Goal: Task Accomplishment & Management: Use online tool/utility

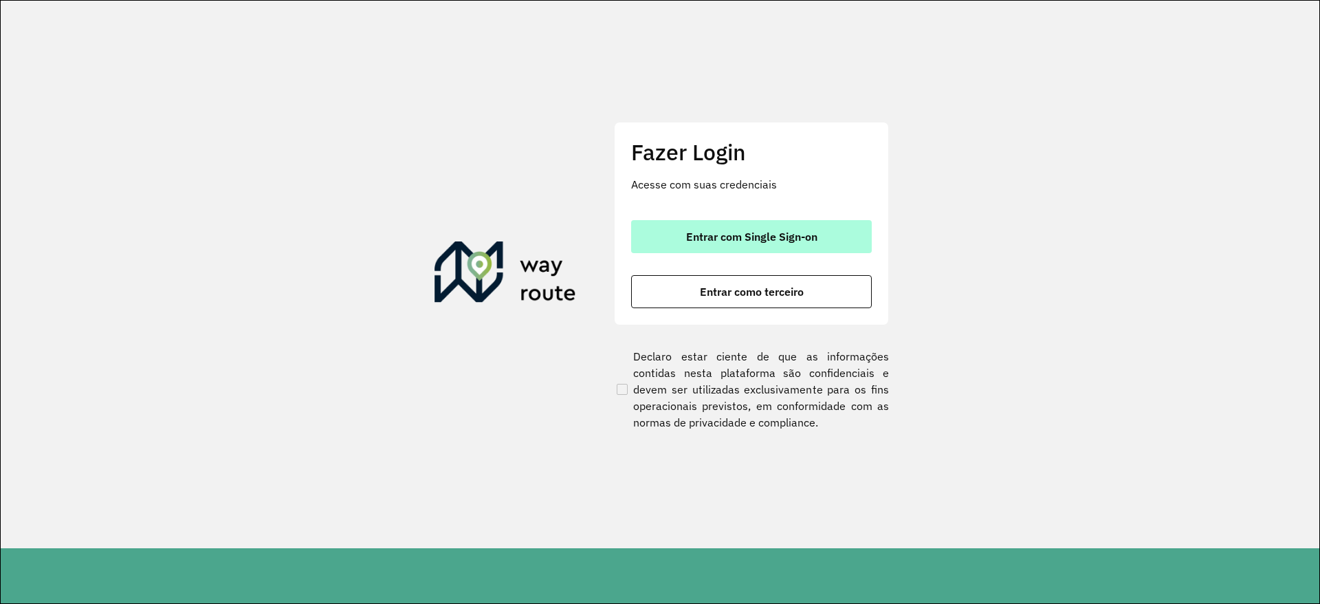
click at [782, 252] on button "Entrar com Single Sign-on" at bounding box center [751, 236] width 241 height 33
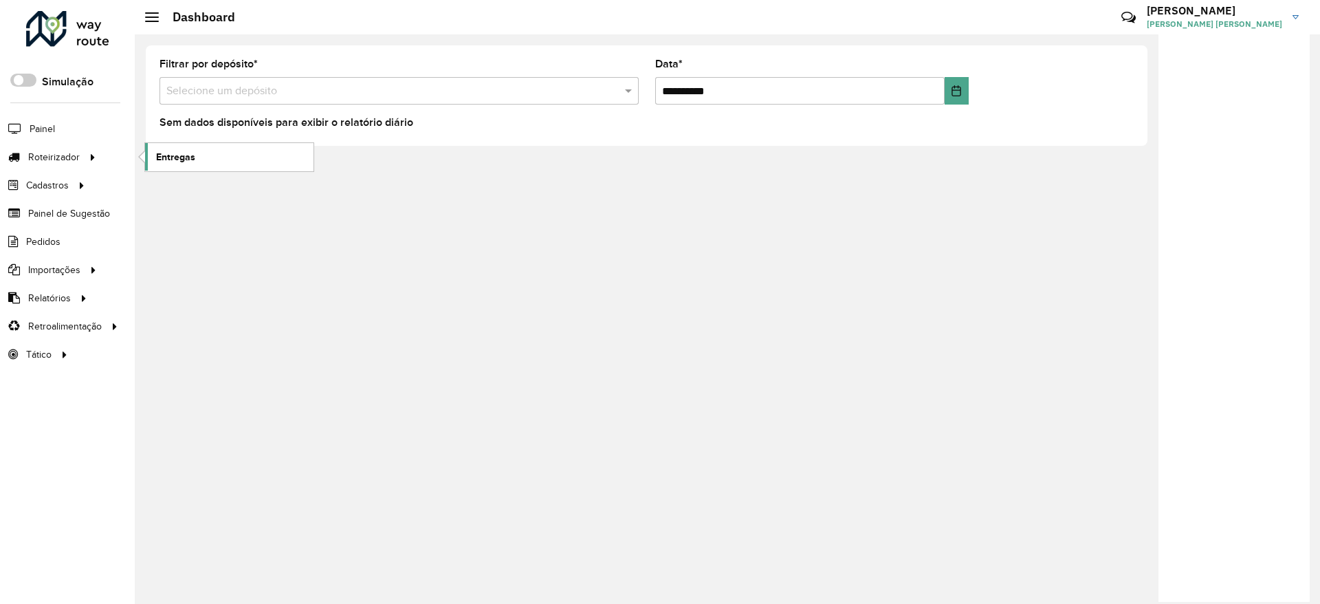
click at [190, 156] on span "Entregas" at bounding box center [175, 157] width 39 height 14
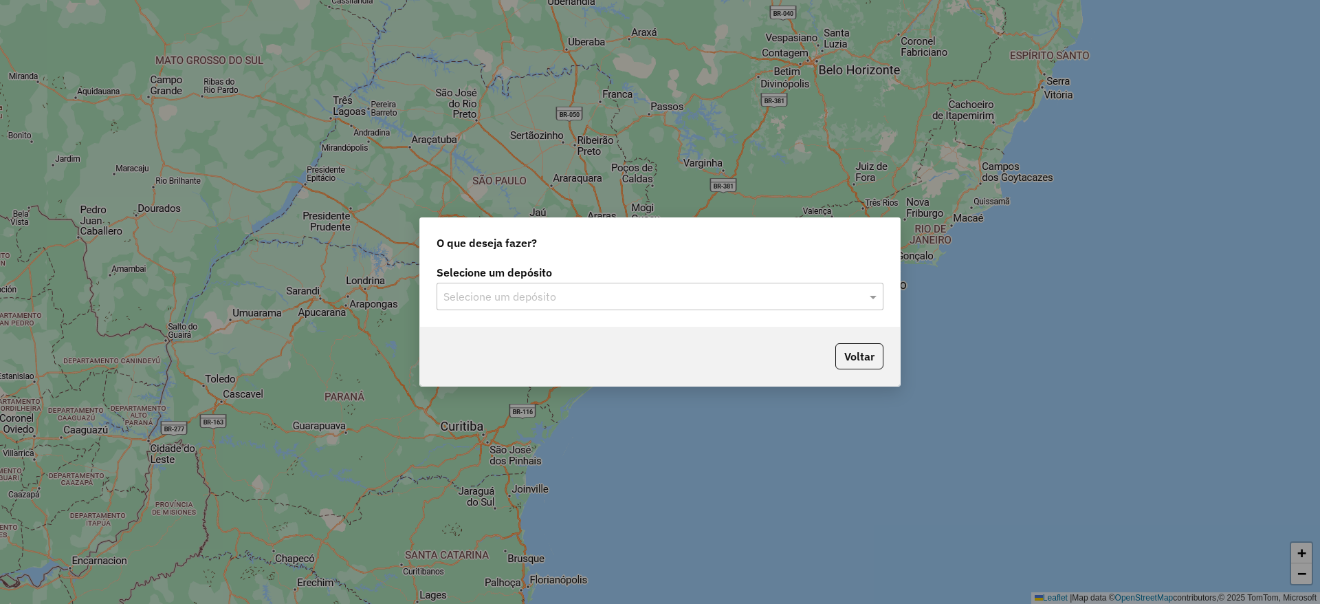
click at [593, 294] on input "text" at bounding box center [646, 297] width 406 height 17
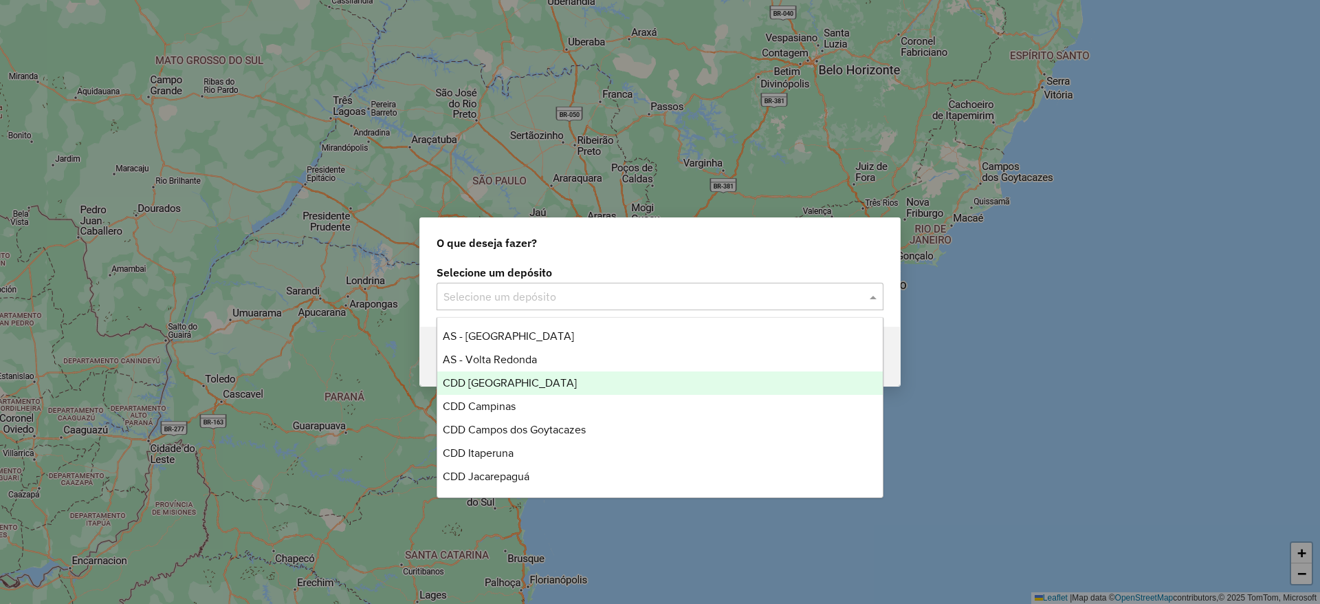
click at [604, 382] on div "CDD Belo Horizonte" at bounding box center [660, 382] width 446 height 23
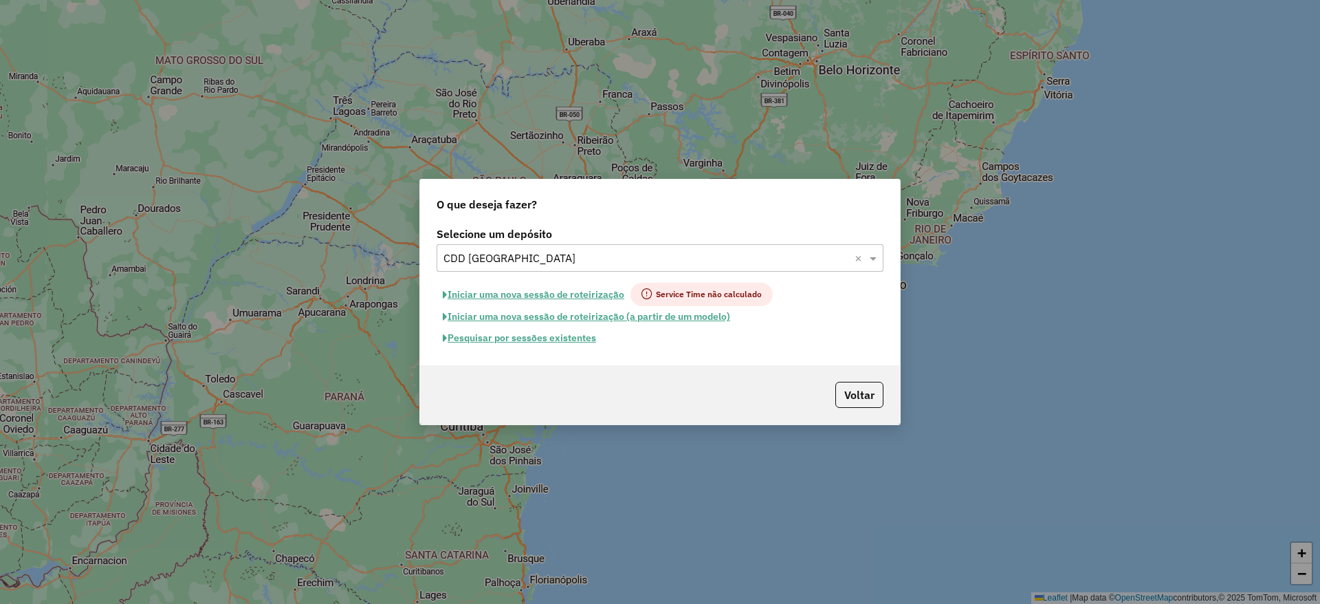
click at [556, 338] on button "Pesquisar por sessões existentes" at bounding box center [520, 337] width 166 height 21
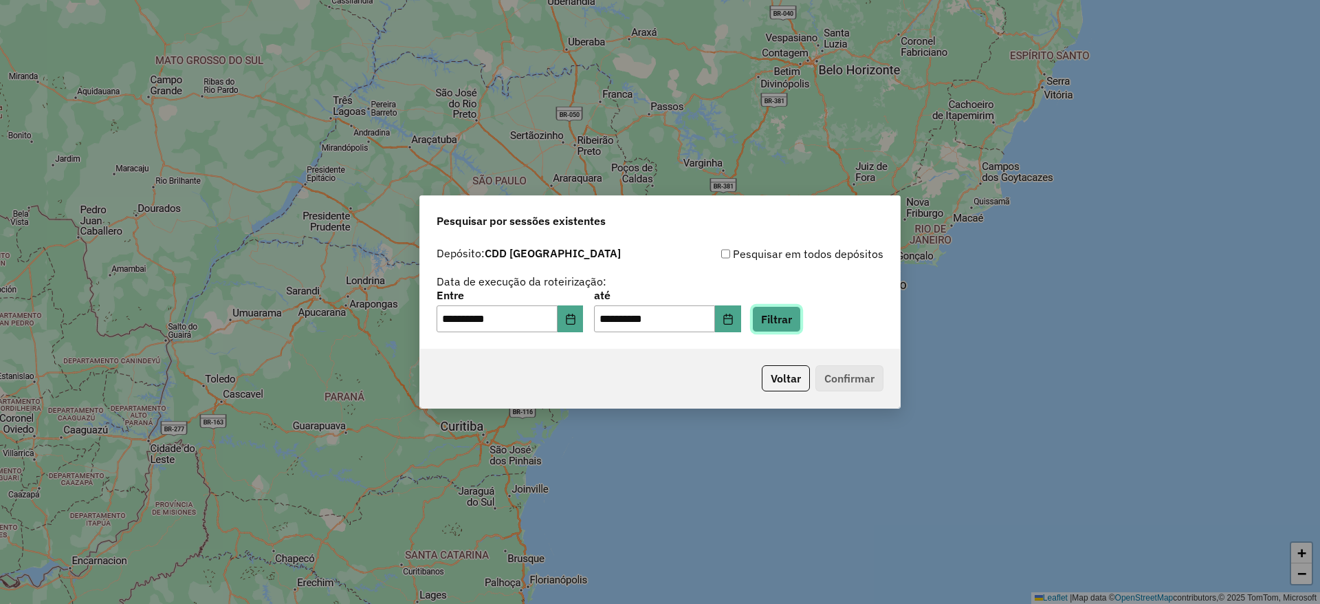
click at [798, 317] on button "Filtrar" at bounding box center [776, 319] width 49 height 26
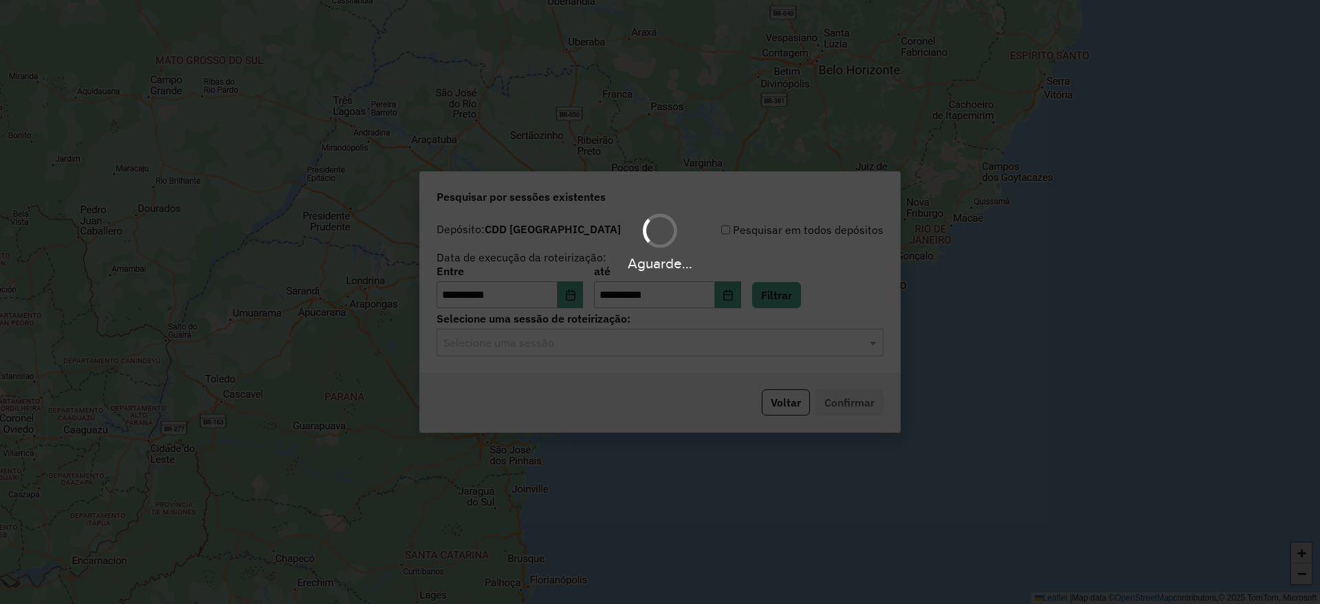
click at [616, 352] on div "Aguarde..." at bounding box center [660, 302] width 1320 height 604
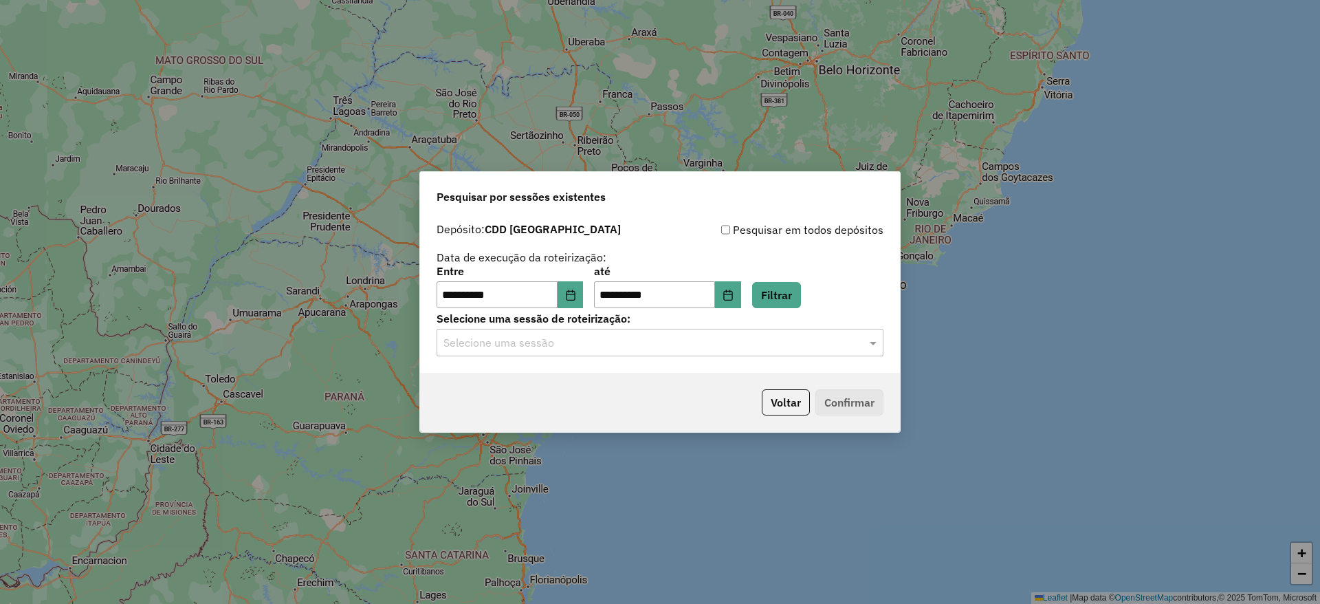
click at [656, 350] on input "text" at bounding box center [646, 343] width 406 height 17
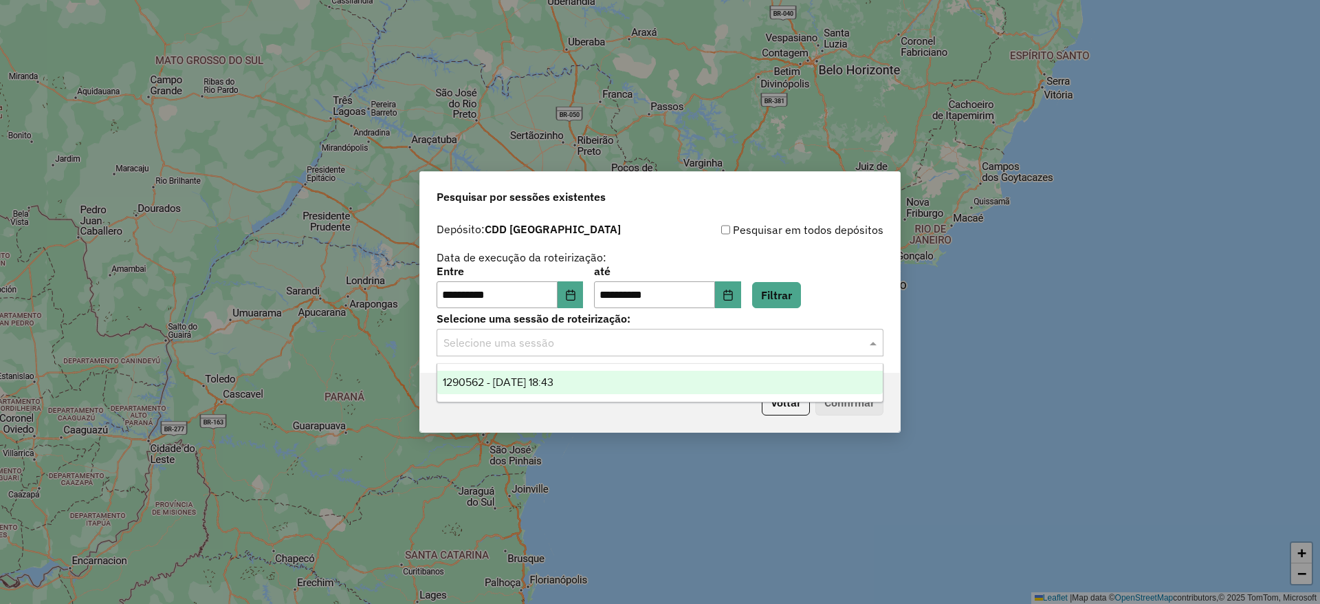
click at [650, 377] on div "1290562 - 08/10/2025 18:43" at bounding box center [660, 382] width 446 height 23
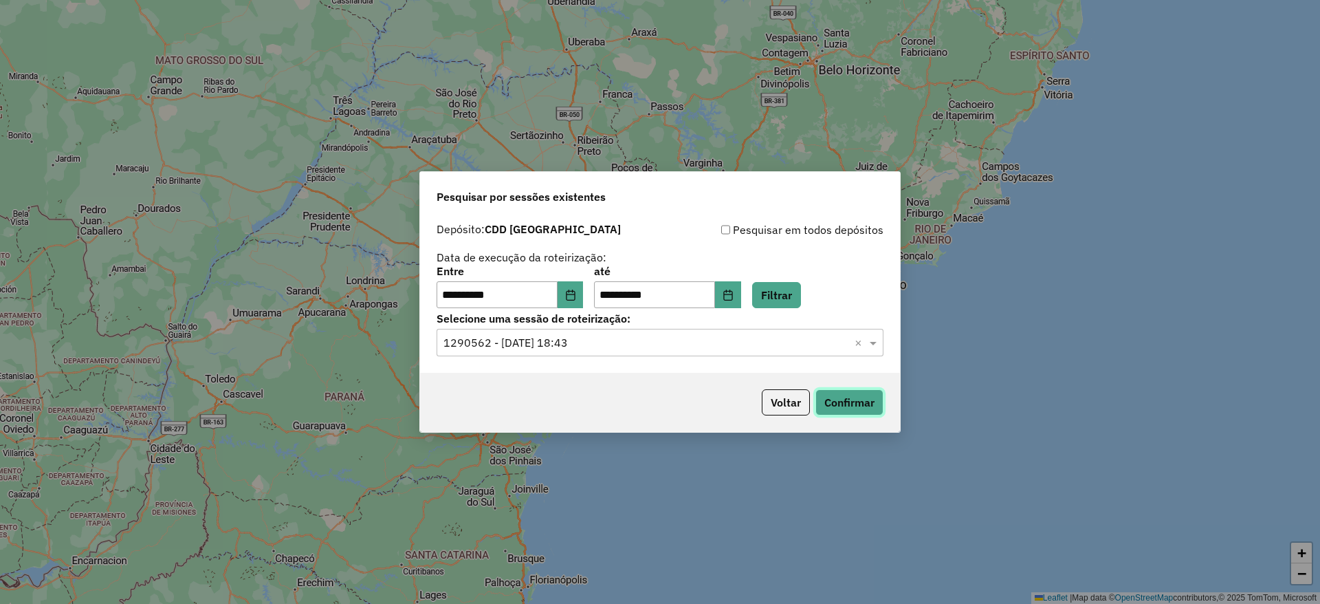
click at [830, 402] on button "Confirmar" at bounding box center [849, 402] width 68 height 26
click at [672, 101] on div "**********" at bounding box center [660, 302] width 1320 height 604
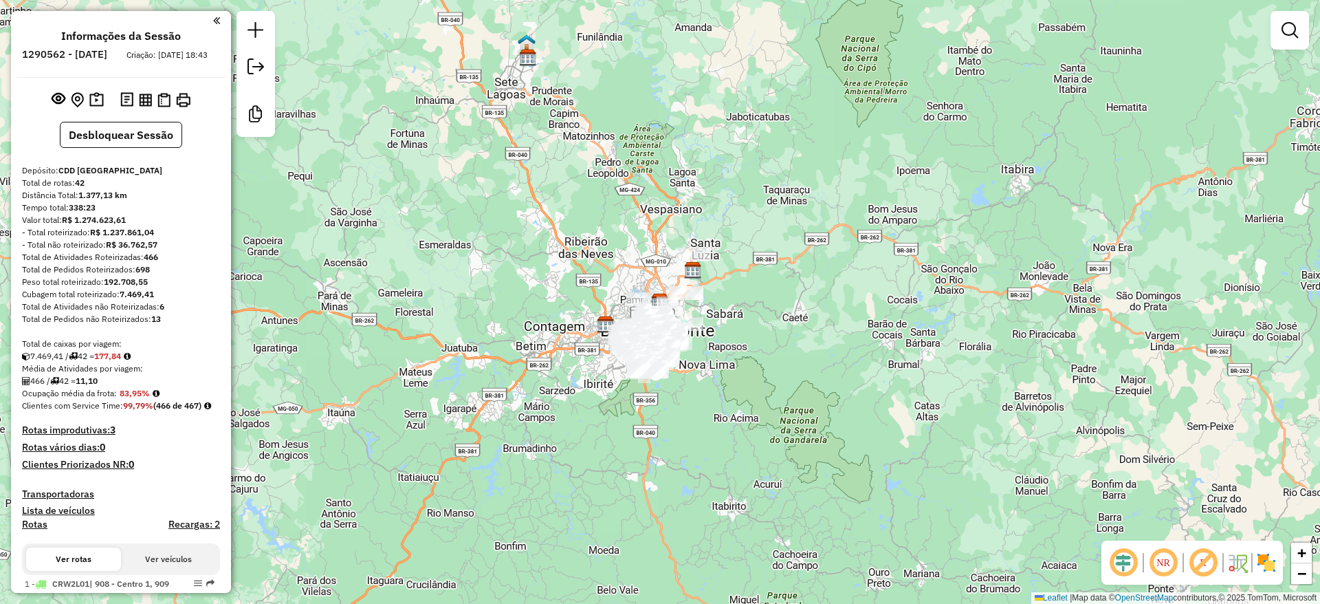
click at [459, 275] on div "Janela de atendimento Grade de atendimento Capacidade Transportadoras Veículos …" at bounding box center [660, 302] width 1320 height 604
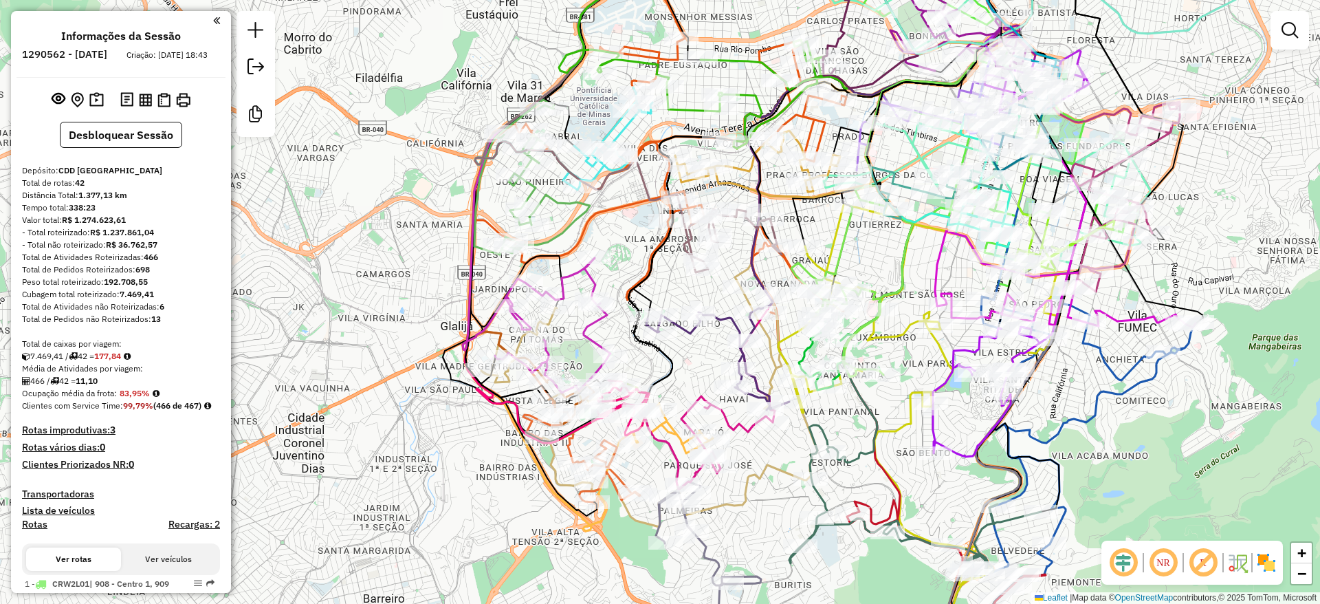
click at [1126, 560] on em at bounding box center [1123, 562] width 33 height 33
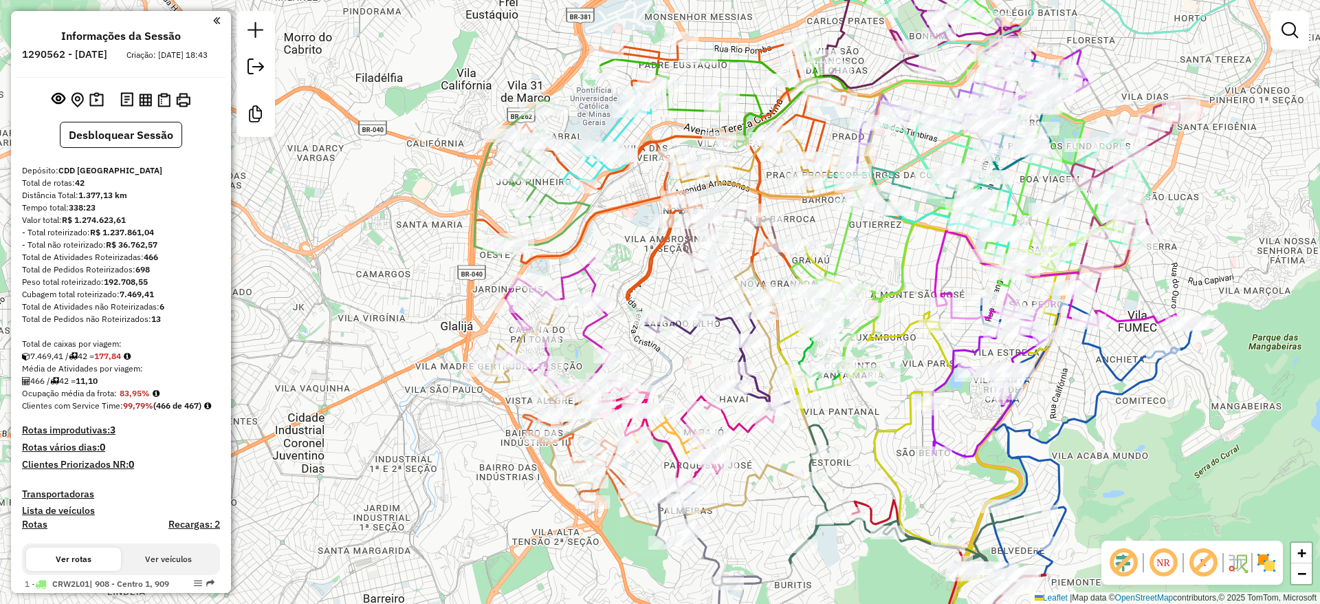
click at [1183, 551] on img at bounding box center [1183, 562] width 7 height 22
click at [1199, 555] on em at bounding box center [1203, 562] width 33 height 33
click at [1257, 554] on img at bounding box center [1266, 562] width 22 height 22
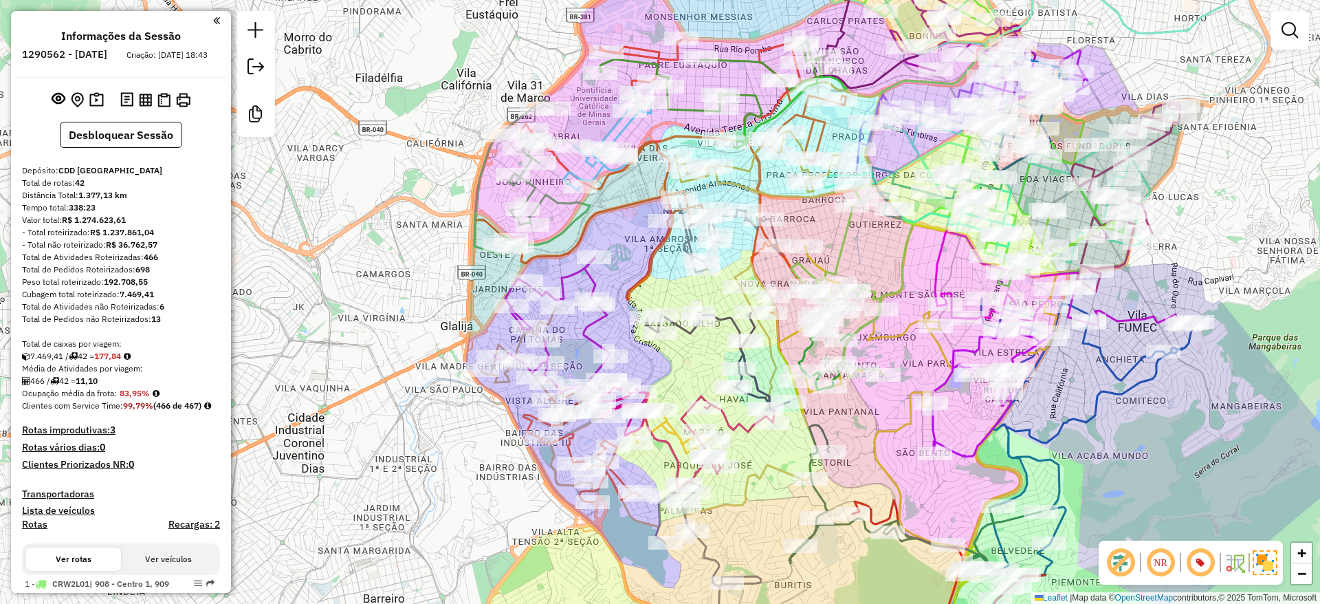
click at [1261, 437] on div "Janela de atendimento Grade de atendimento Capacidade Transportadoras Veículos …" at bounding box center [660, 302] width 1320 height 604
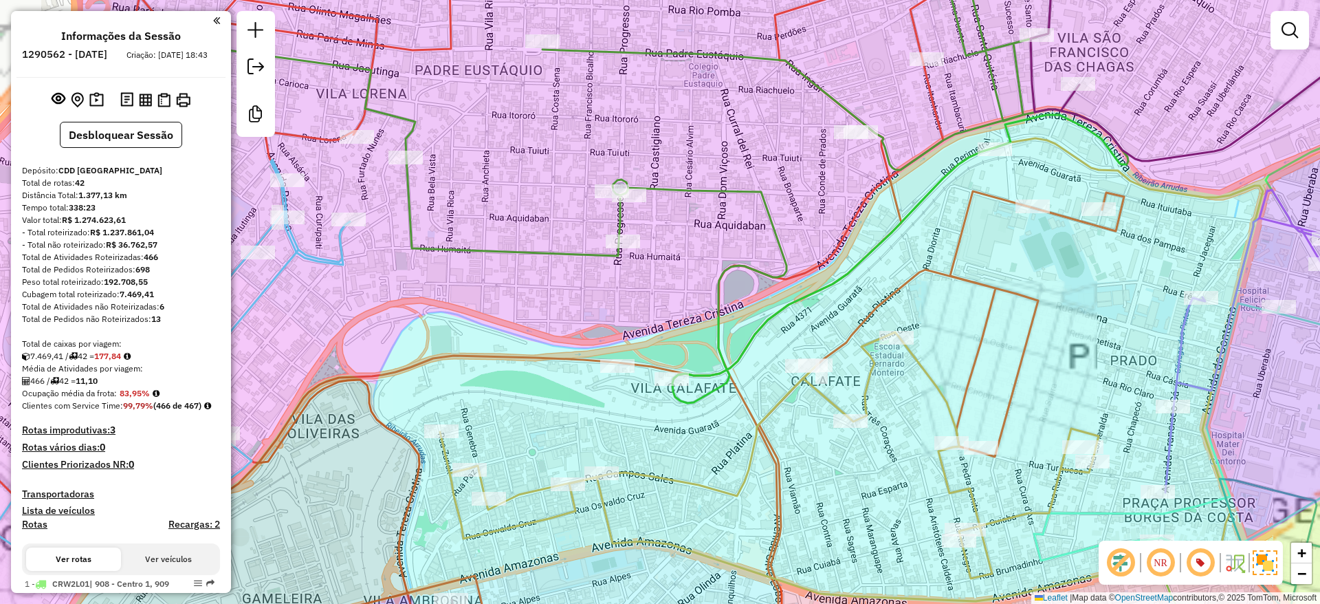
drag, startPoint x: 774, startPoint y: 134, endPoint x: 714, endPoint y: 164, distance: 67.0
click at [714, 164] on div "Janela de atendimento Grade de atendimento Capacidade Transportadoras Veículos …" at bounding box center [660, 302] width 1320 height 604
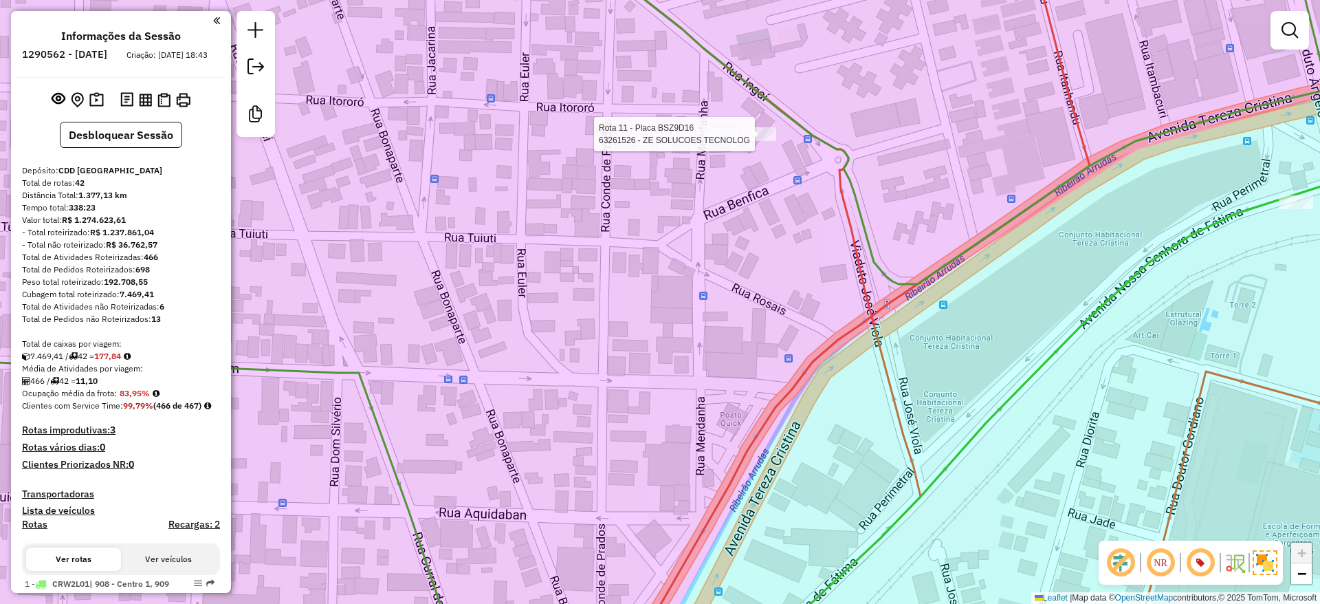
select select "**********"
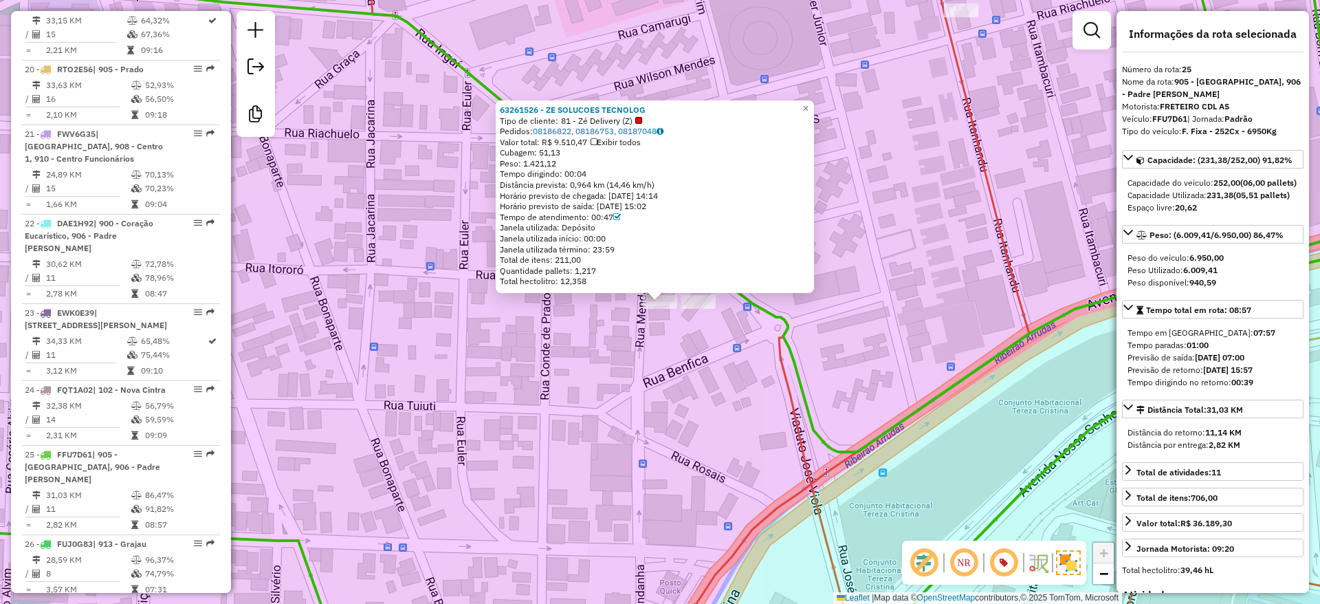
scroll to position [2498, 0]
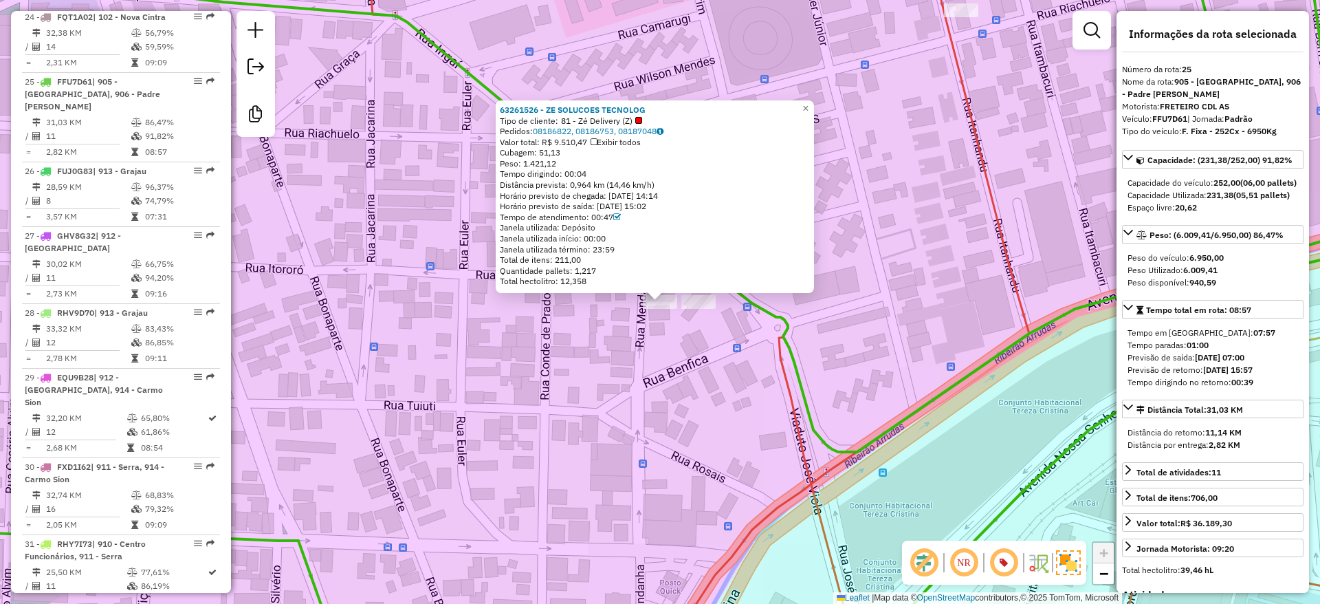
click at [621, 375] on div "63261526 - ZE SOLUCOES TECNOLOG Tipo de cliente: 81 - Zé Delivery (Z) Pedidos: …" at bounding box center [660, 302] width 1320 height 604
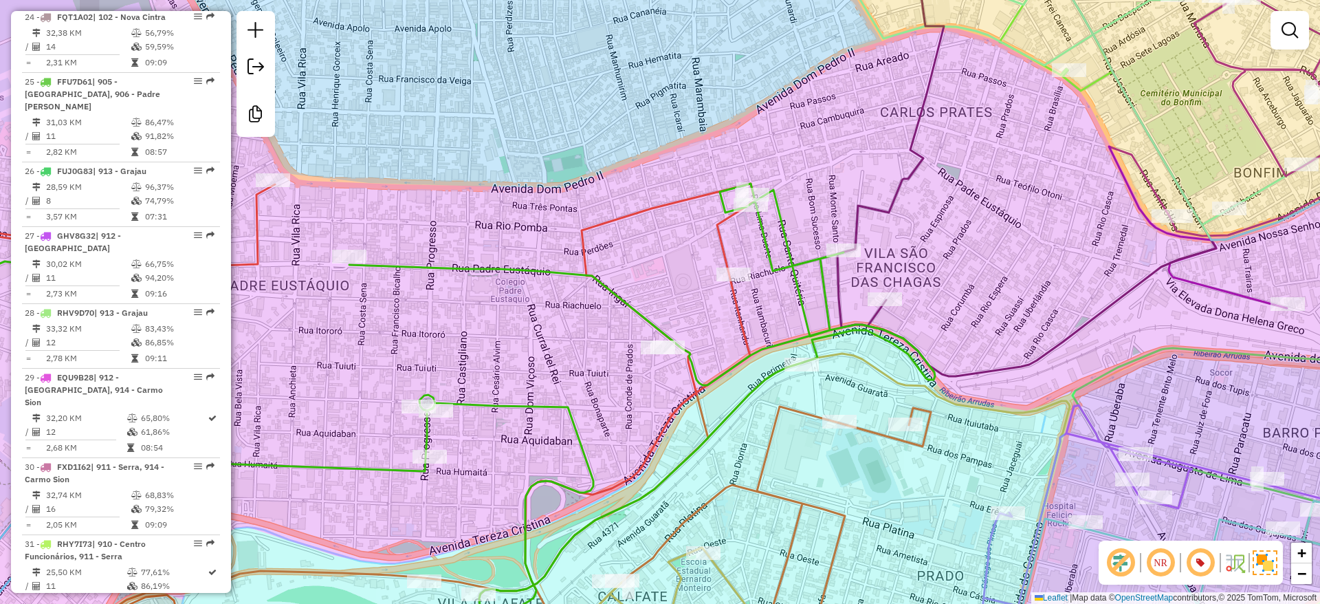
drag, startPoint x: 567, startPoint y: 381, endPoint x: 596, endPoint y: 372, distance: 30.9
click at [596, 372] on div "Janela de atendimento Grade de atendimento Capacidade Transportadoras Veículos …" at bounding box center [660, 302] width 1320 height 604
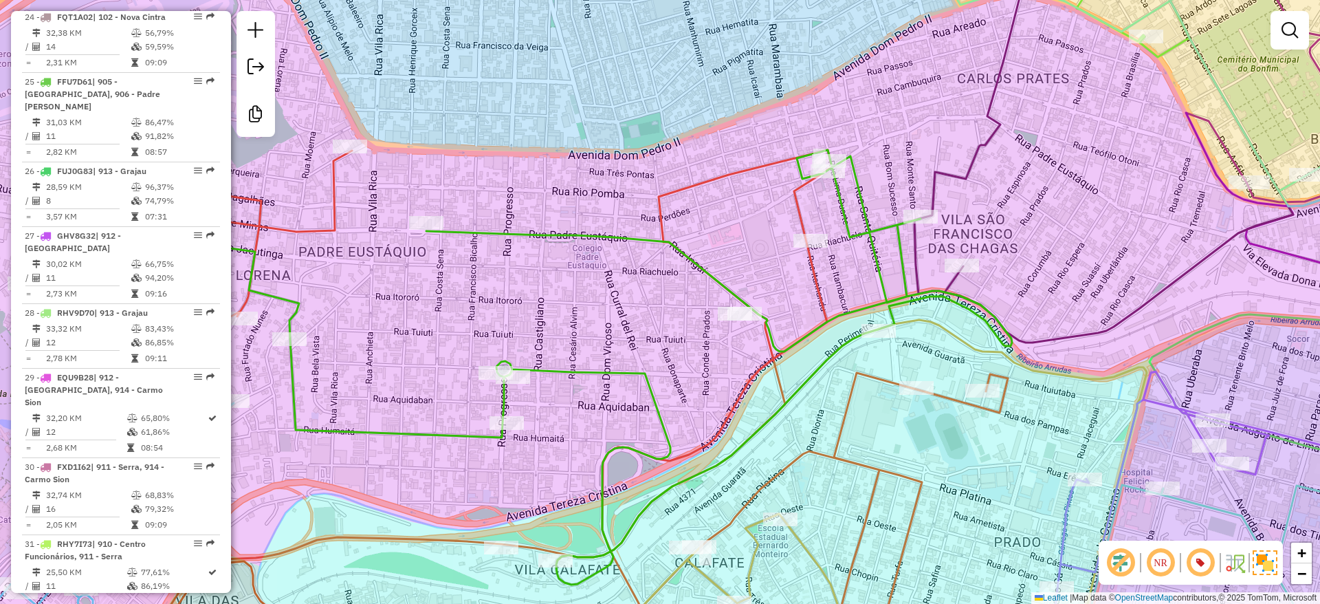
drag, startPoint x: 537, startPoint y: 408, endPoint x: 615, endPoint y: 374, distance: 84.7
click at [615, 374] on icon at bounding box center [517, 367] width 990 height 435
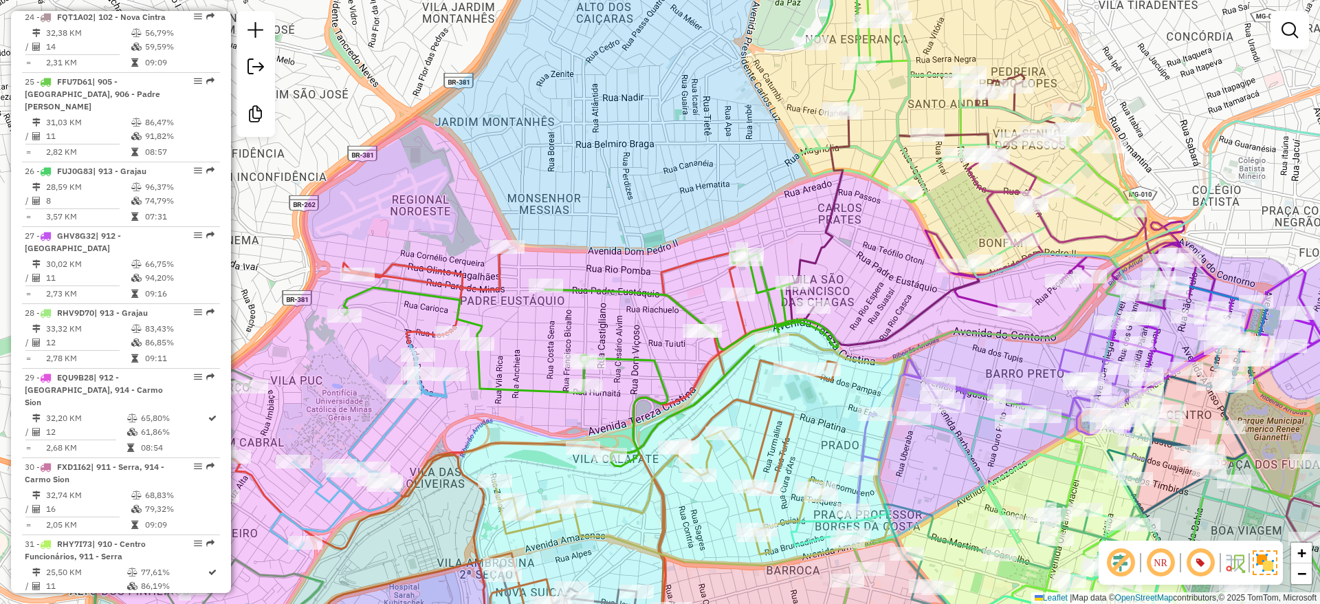
click at [641, 360] on icon at bounding box center [591, 357] width 494 height 217
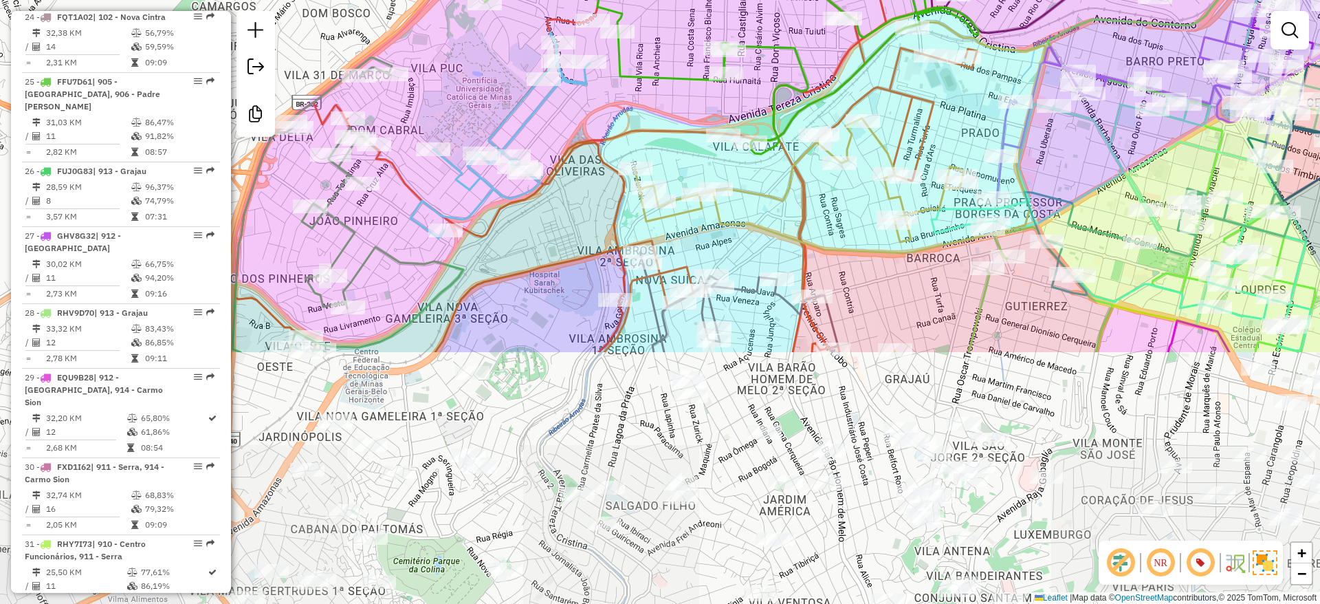
drag, startPoint x: 541, startPoint y: 252, endPoint x: 725, endPoint y: 105, distance: 235.7
click at [734, 0] on html "Aguarde... Pop-up bloqueado! Seu navegador bloqueou automáticamente a abertura …" at bounding box center [660, 302] width 1320 height 604
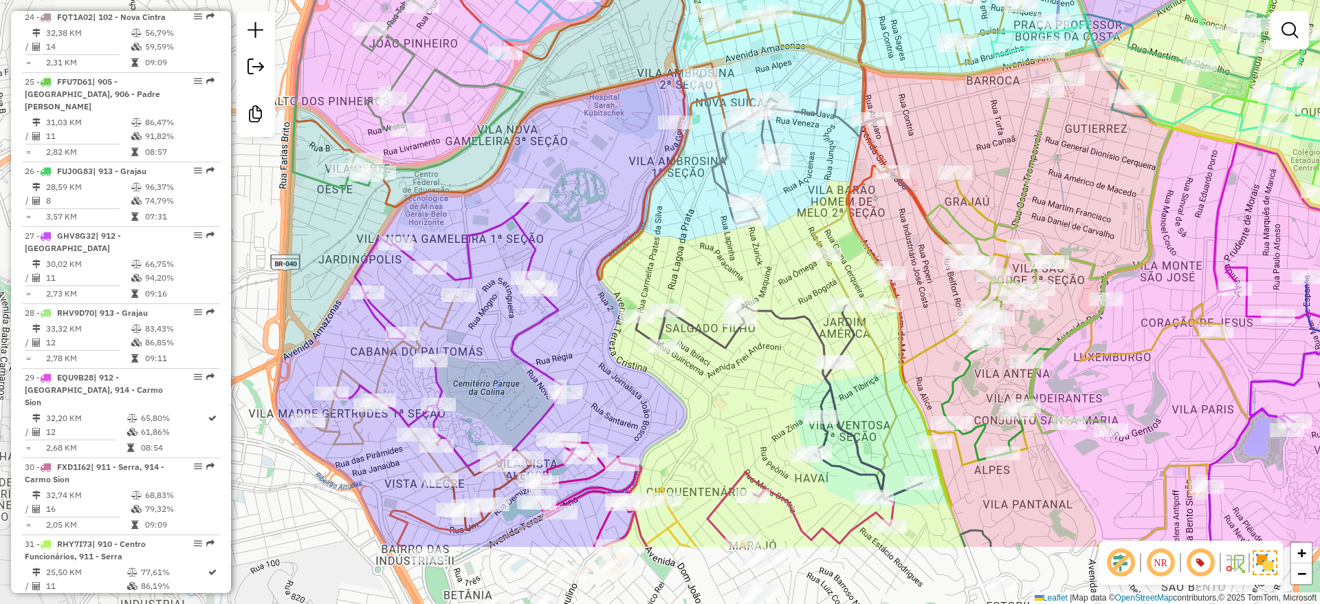
drag, startPoint x: 587, startPoint y: 391, endPoint x: 608, endPoint y: 299, distance: 93.7
click at [607, 299] on div "Rota 25 - Placa FFU7D61 63276874 - LANCHONETE PONTO DE Janela de atendimento Gr…" at bounding box center [660, 302] width 1320 height 604
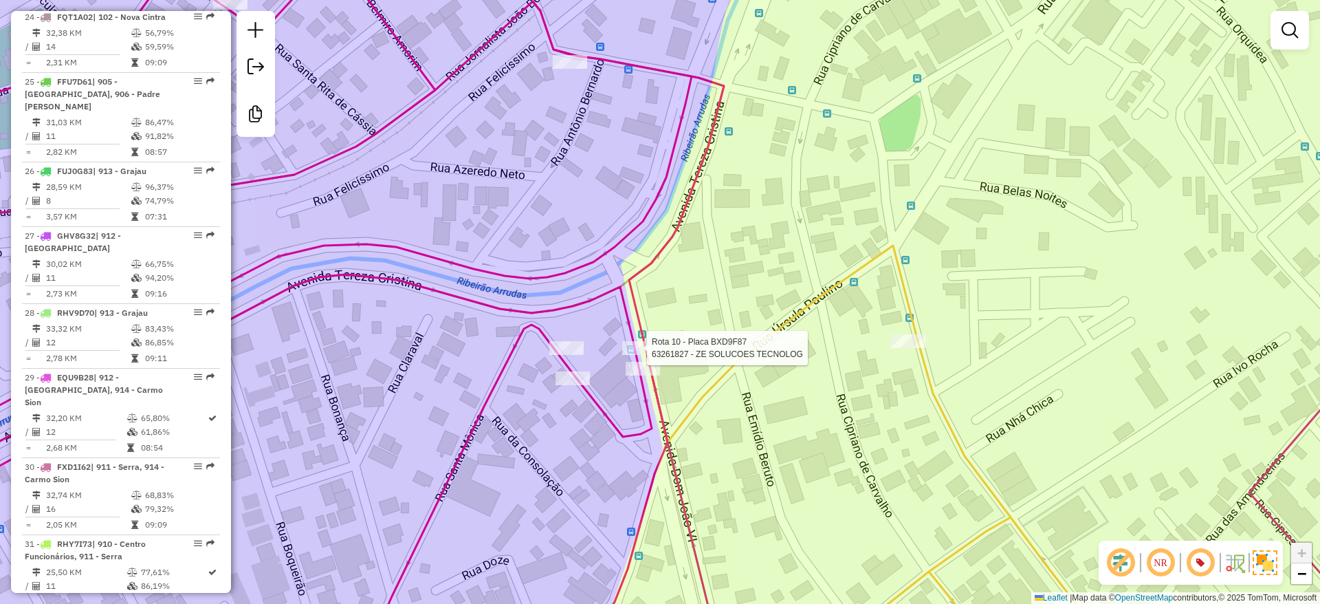
select select "**********"
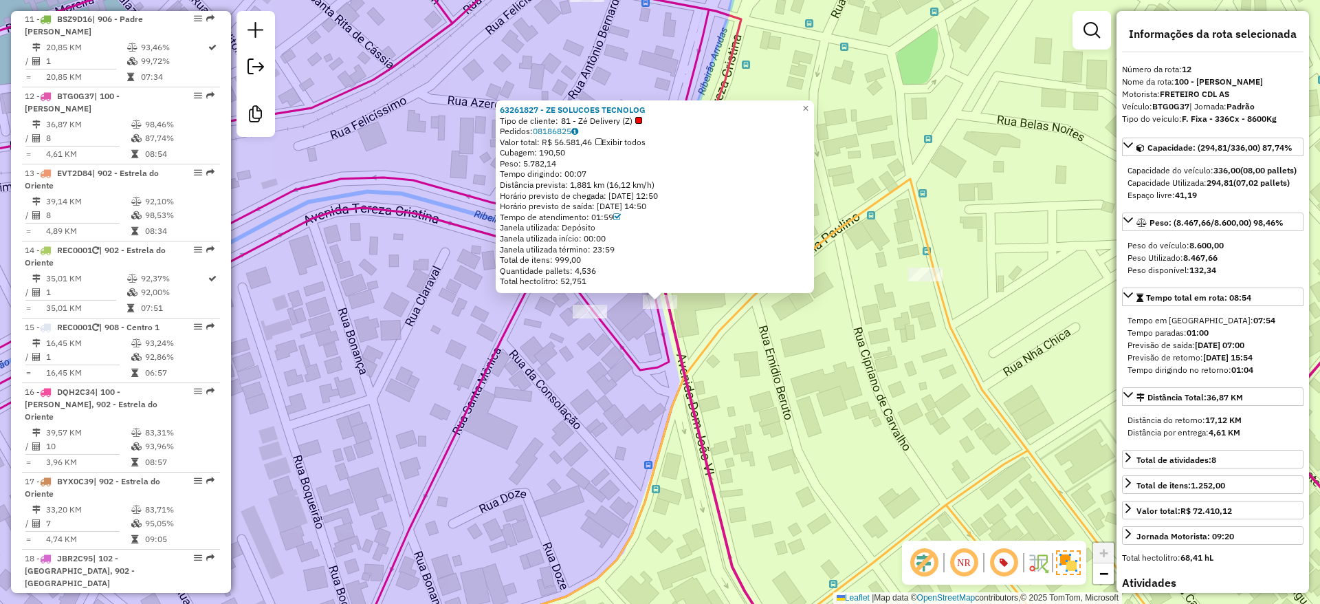
scroll to position [1510, 0]
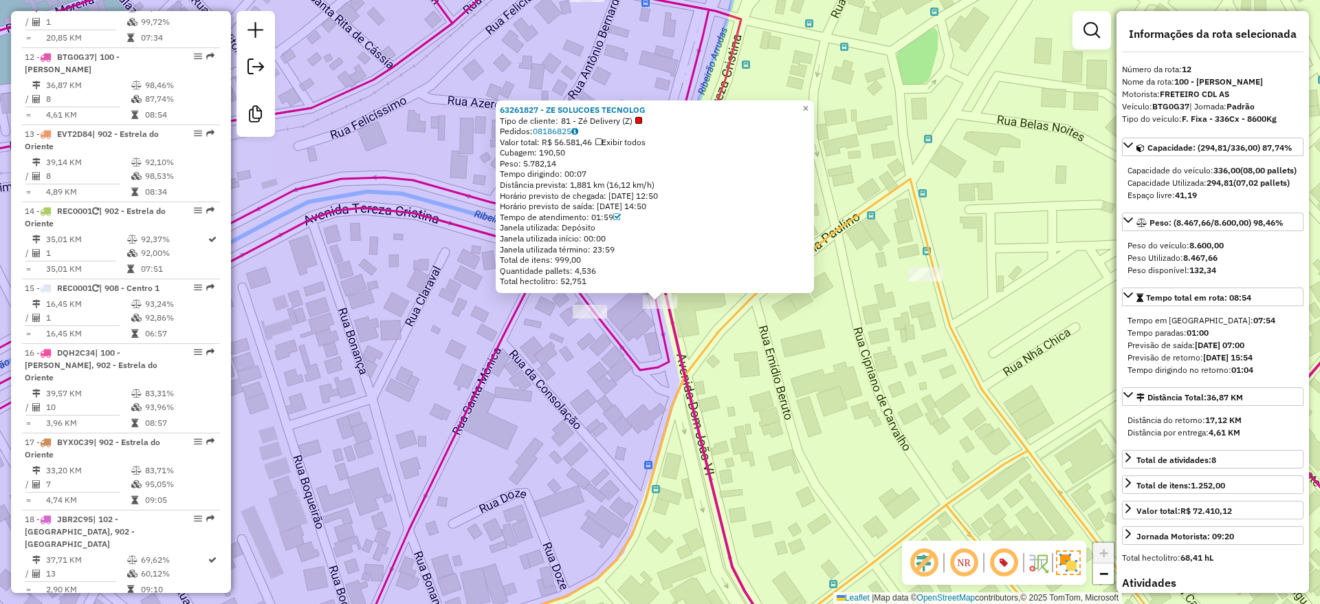
click at [645, 335] on div "63261827 - ZE SOLUCOES TECNOLOG Tipo de cliente: 81 - Zé Delivery (Z) Pedidos: …" at bounding box center [660, 302] width 1320 height 604
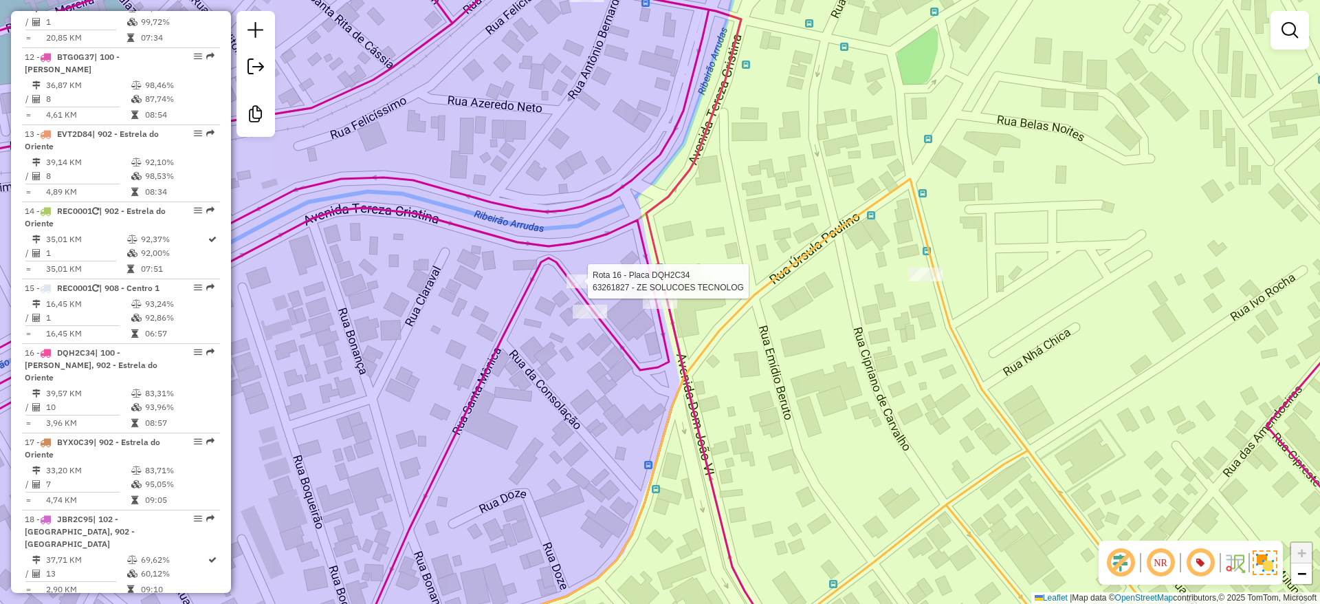
click at [579, 288] on div at bounding box center [584, 281] width 34 height 14
select select "**********"
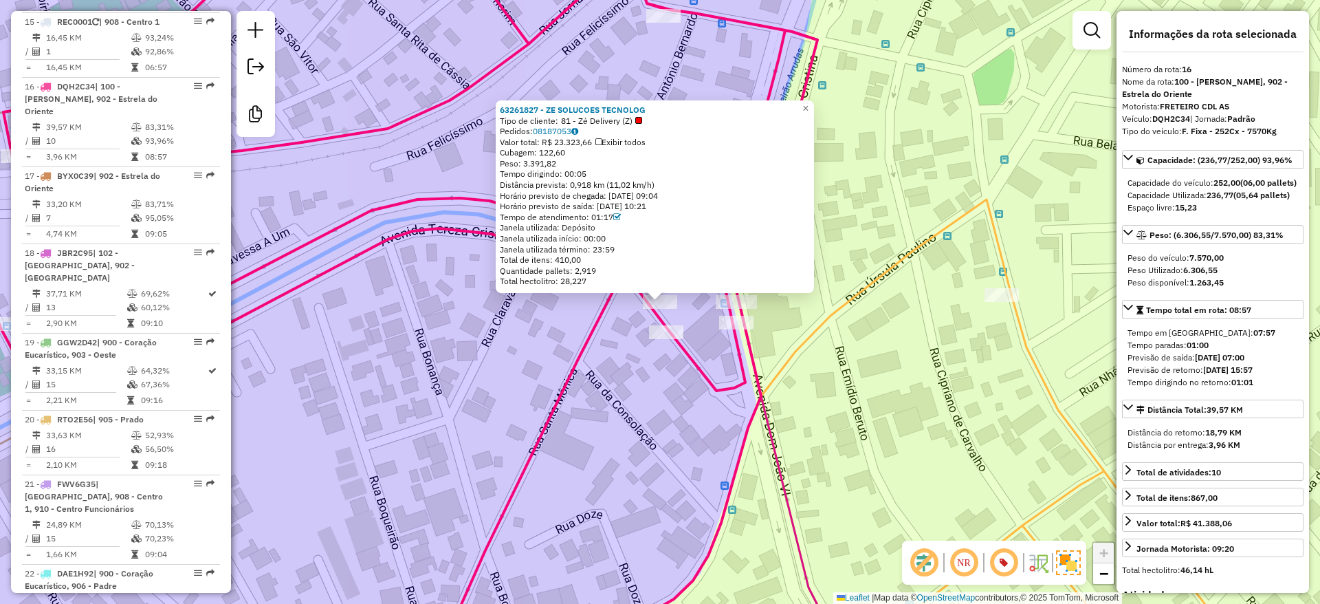
scroll to position [1805, 0]
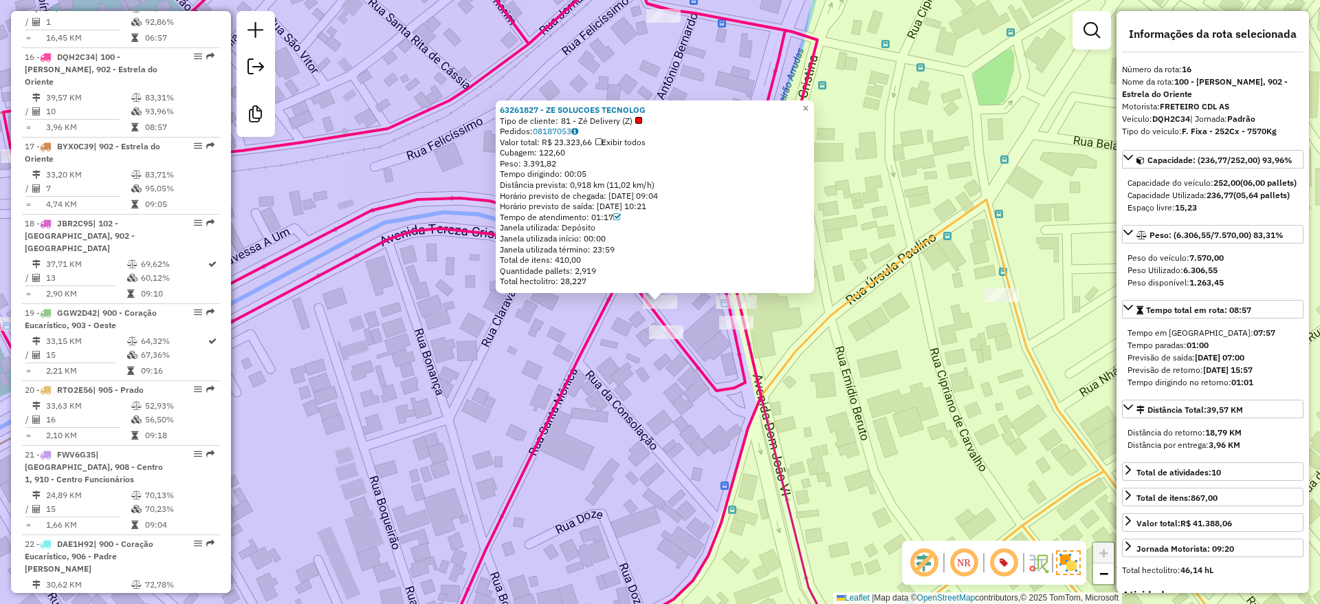
click at [723, 312] on icon at bounding box center [407, 301] width 822 height 725
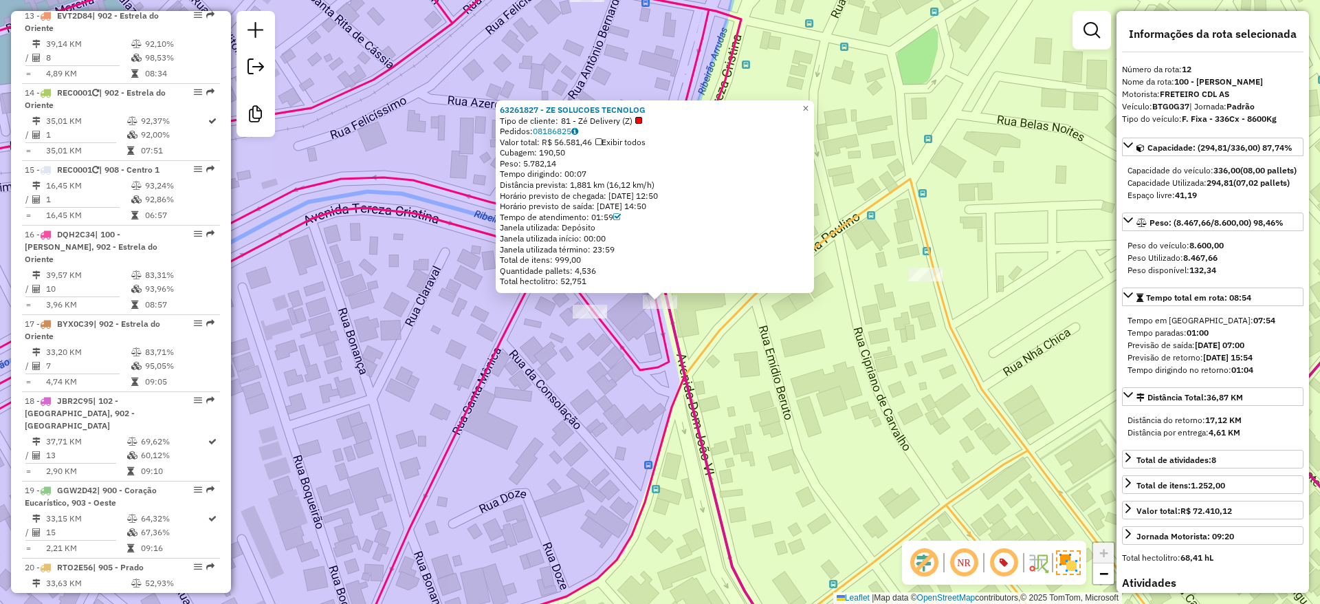
scroll to position [1510, 0]
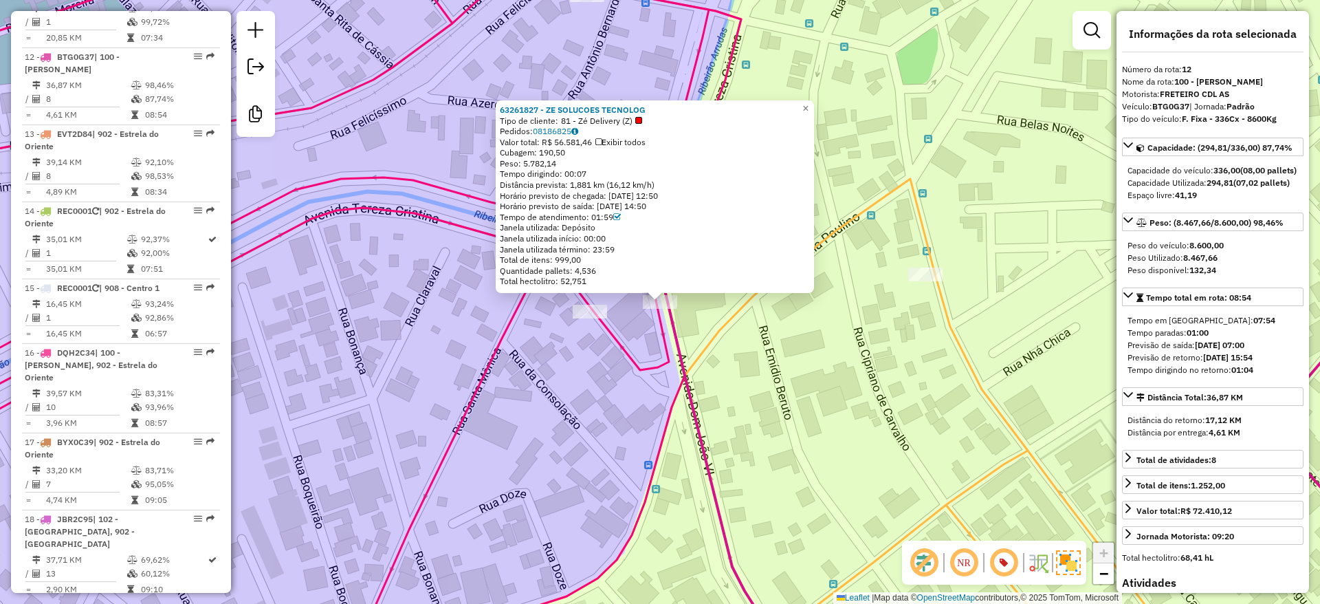
click at [787, 346] on div "63261827 - ZE SOLUCOES TECNOLOG Tipo de cliente: 81 - Zé Delivery (Z) Pedidos: …" at bounding box center [660, 302] width 1320 height 604
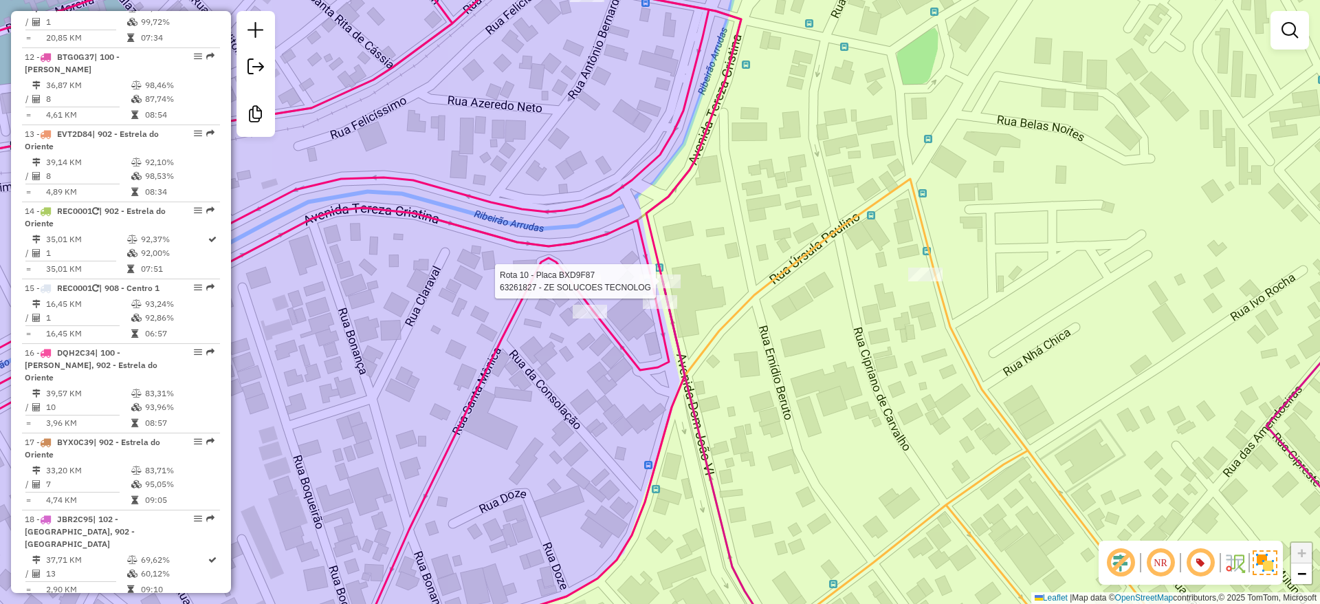
select select "**********"
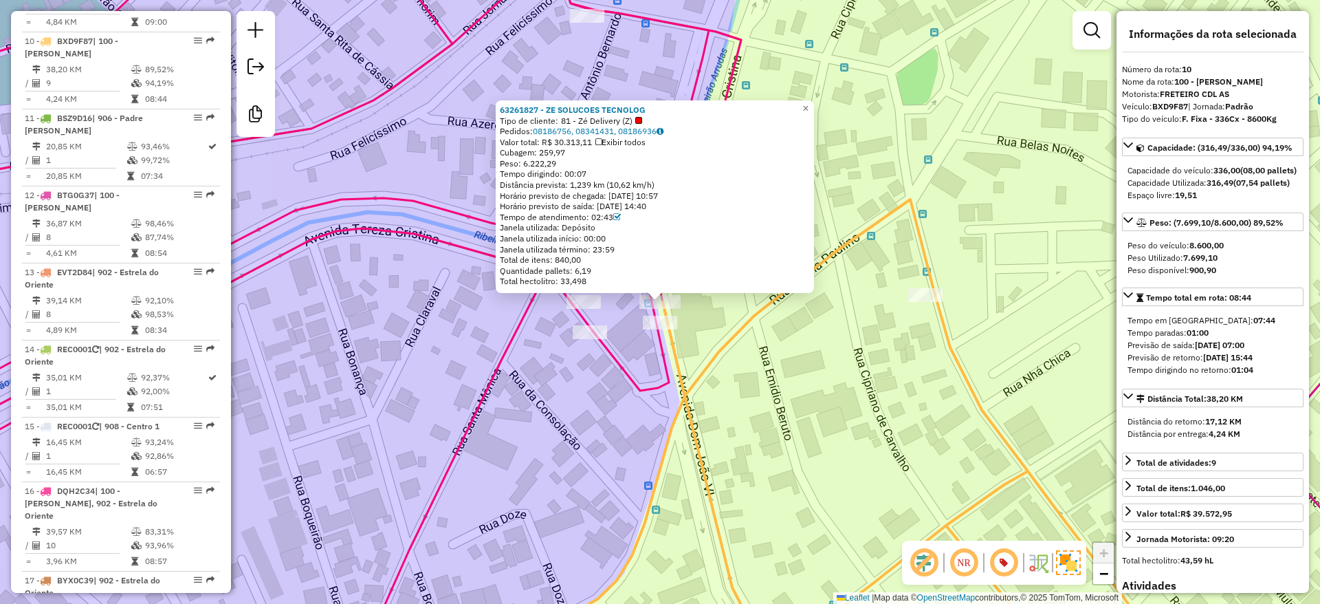
scroll to position [1356, 0]
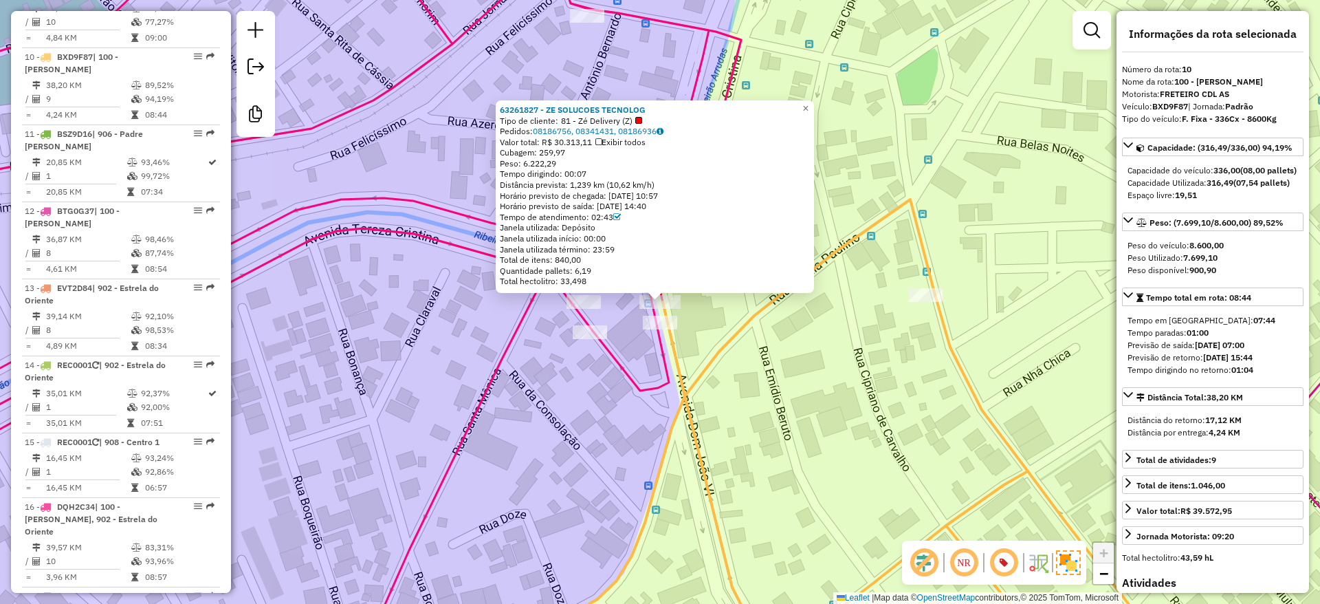
click at [782, 377] on div "63261827 - ZE SOLUCOES TECNOLOG Tipo de cliente: 81 - Zé Delivery (Z) Pedidos: …" at bounding box center [660, 302] width 1320 height 604
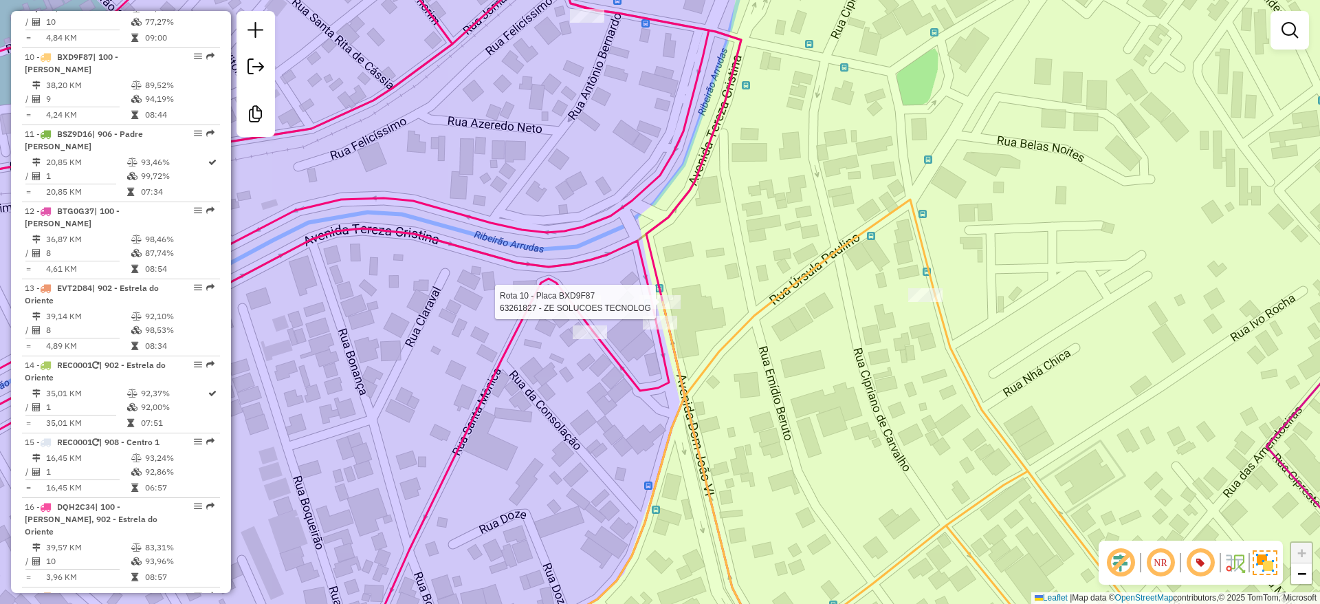
select select "**********"
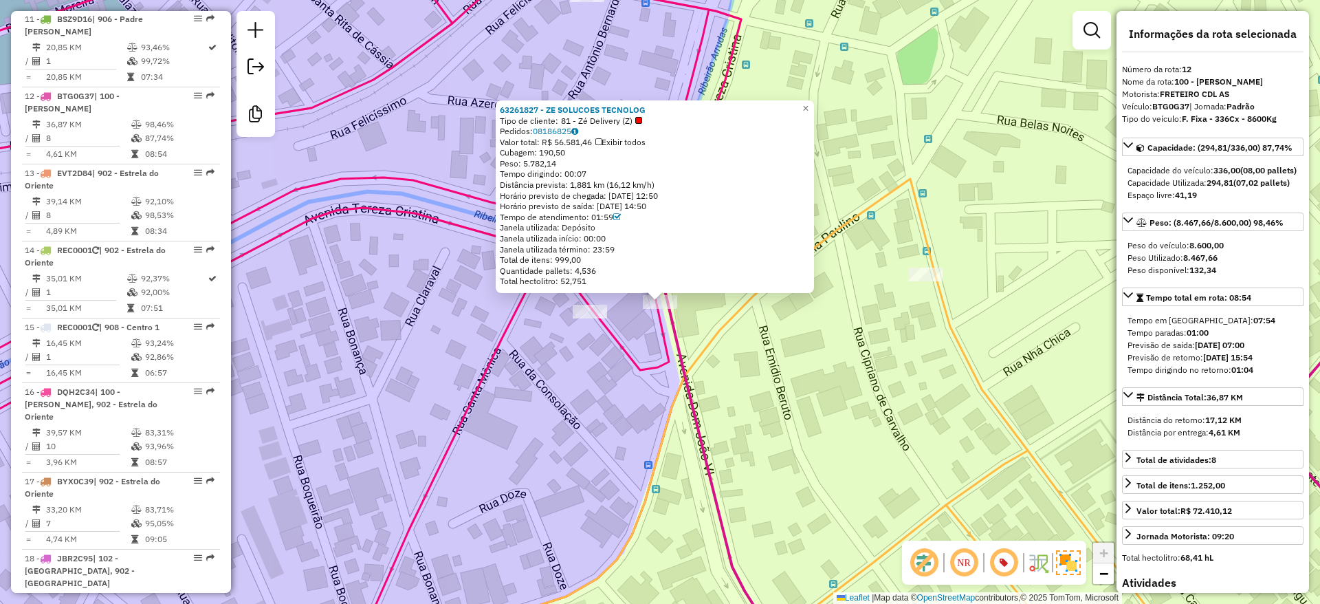
scroll to position [1510, 0]
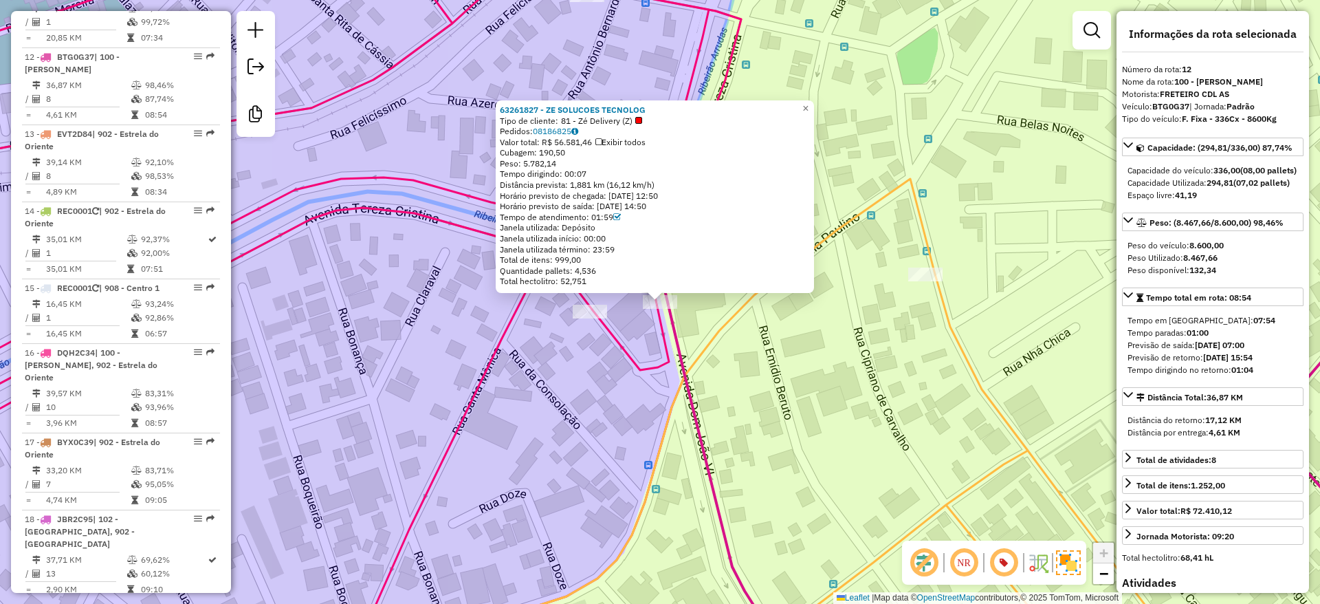
click at [626, 318] on div "63261827 - ZE SOLUCOES TECNOLOG Tipo de cliente: 81 - Zé Delivery (Z) Pedidos: …" at bounding box center [660, 302] width 1320 height 604
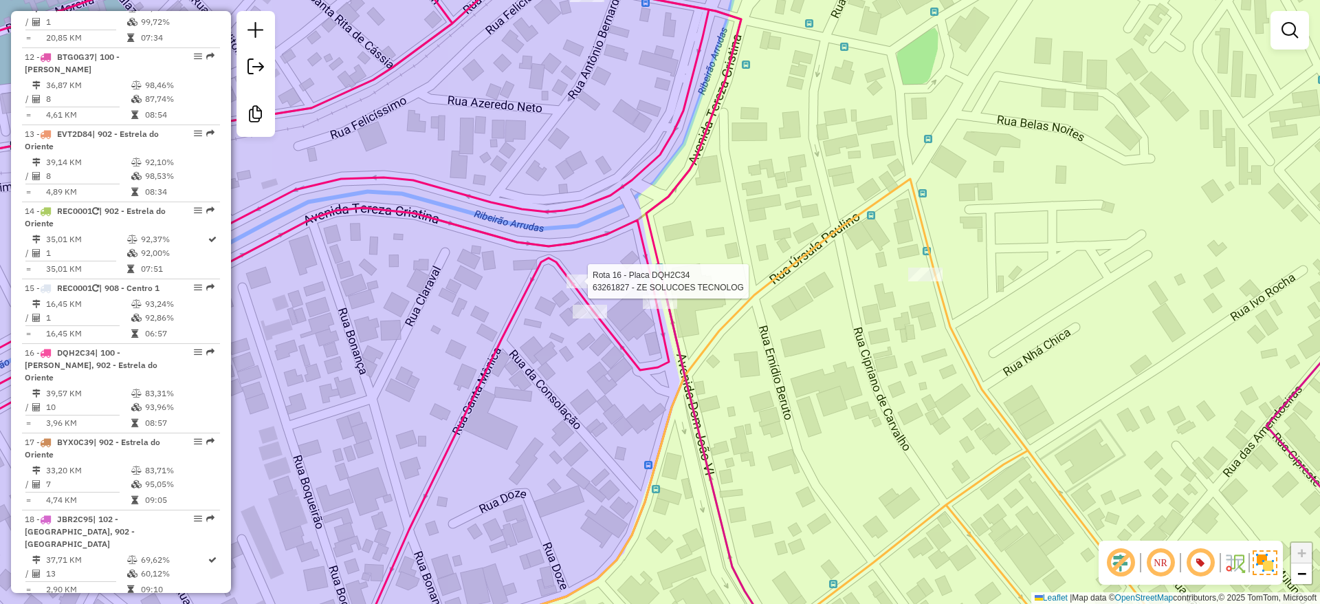
select select "**********"
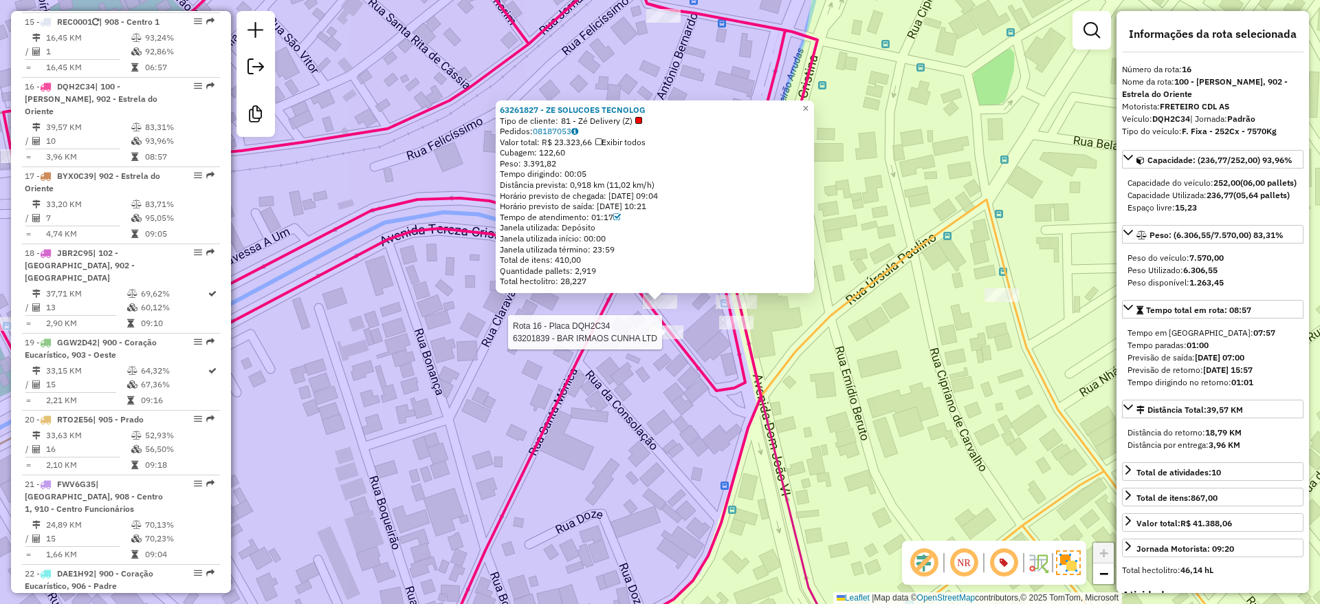
scroll to position [1805, 0]
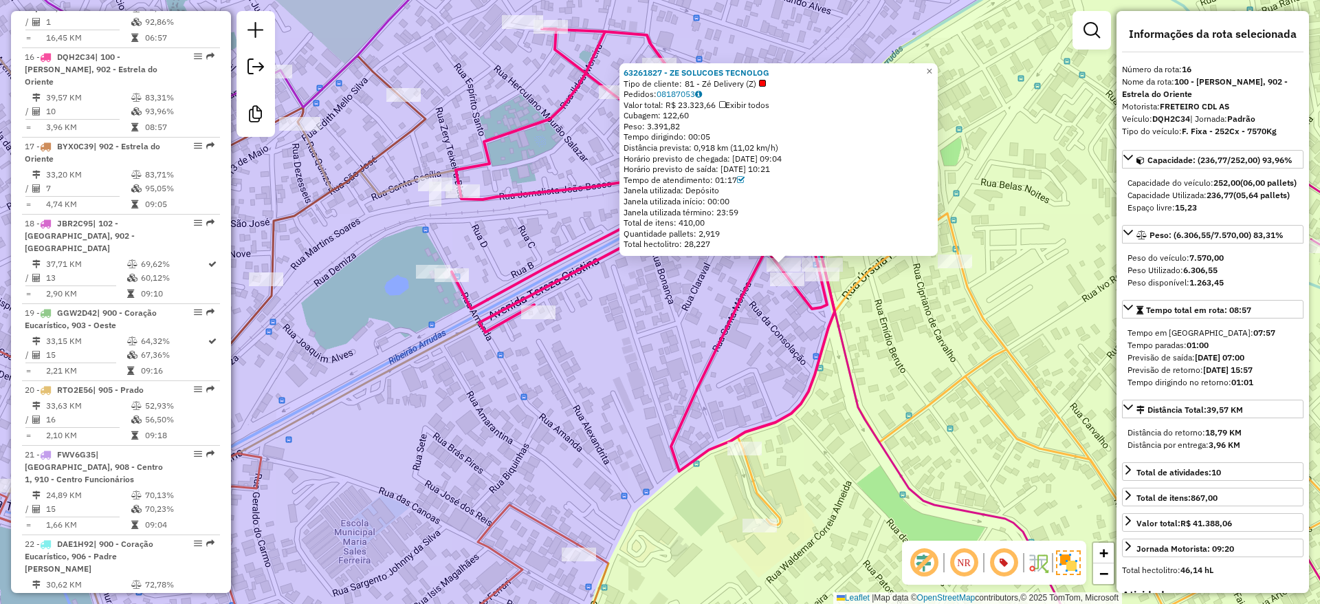
drag, startPoint x: 1020, startPoint y: 165, endPoint x: 890, endPoint y: 282, distance: 175.3
click at [1020, 165] on div "63261827 - ZE SOLUCOES TECNOLOG Tipo de cliente: 81 - Zé Delivery (Z) Pedidos: …" at bounding box center [660, 302] width 1320 height 604
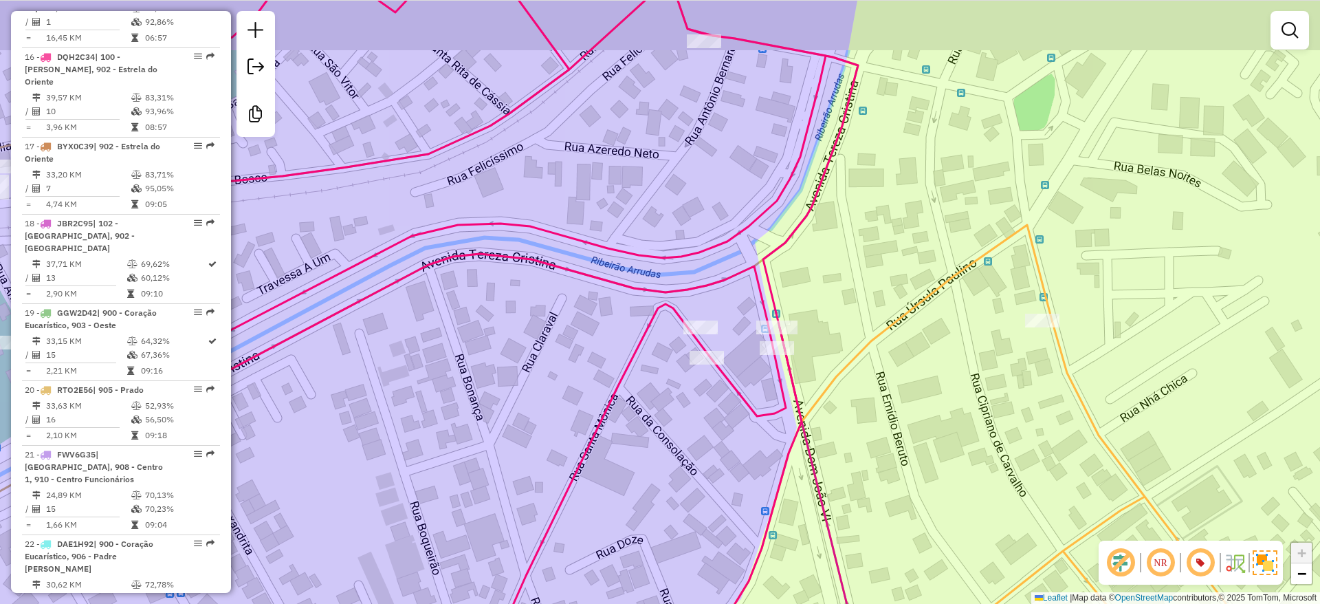
drag, startPoint x: 960, startPoint y: 159, endPoint x: 888, endPoint y: 289, distance: 148.6
click at [888, 289] on div "Janela de atendimento Grade de atendimento Capacidade Transportadoras Veículos …" at bounding box center [660, 302] width 1320 height 604
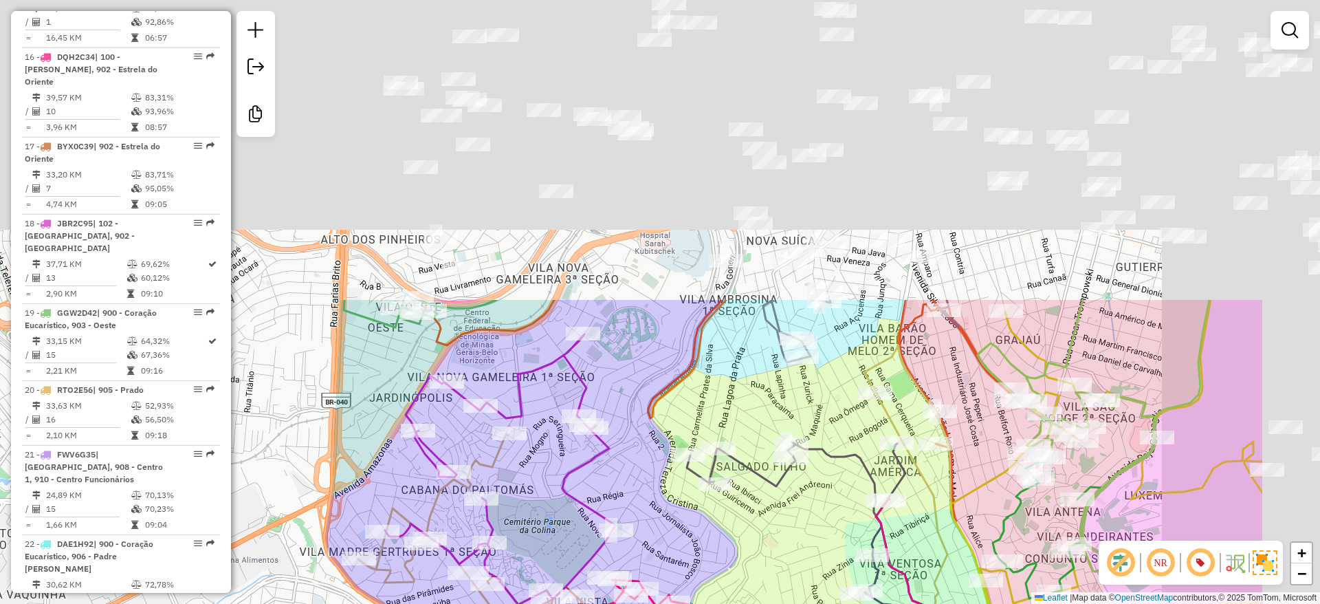
drag, startPoint x: 836, startPoint y: 338, endPoint x: 769, endPoint y: 428, distance: 111.5
click at [739, 543] on div "Janela de atendimento Grade de atendimento Capacidade Transportadoras Veículos …" at bounding box center [660, 302] width 1320 height 604
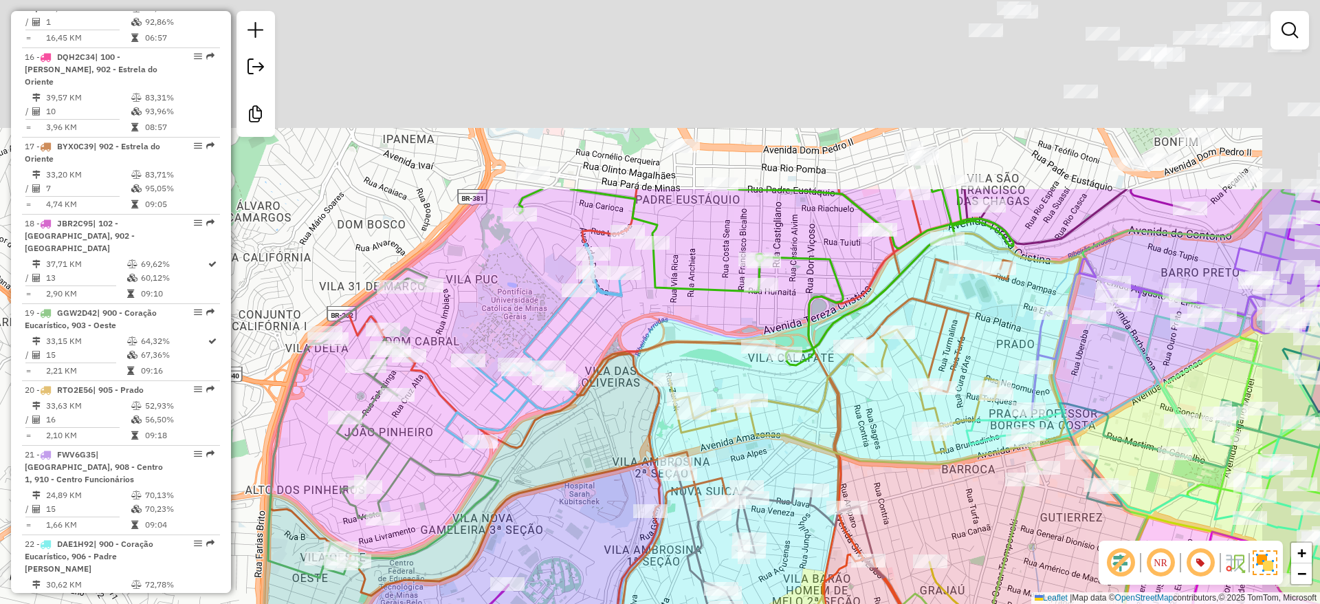
drag, startPoint x: 866, startPoint y: 189, endPoint x: 791, endPoint y: 438, distance: 260.1
click at [791, 438] on icon at bounding box center [875, 348] width 411 height 231
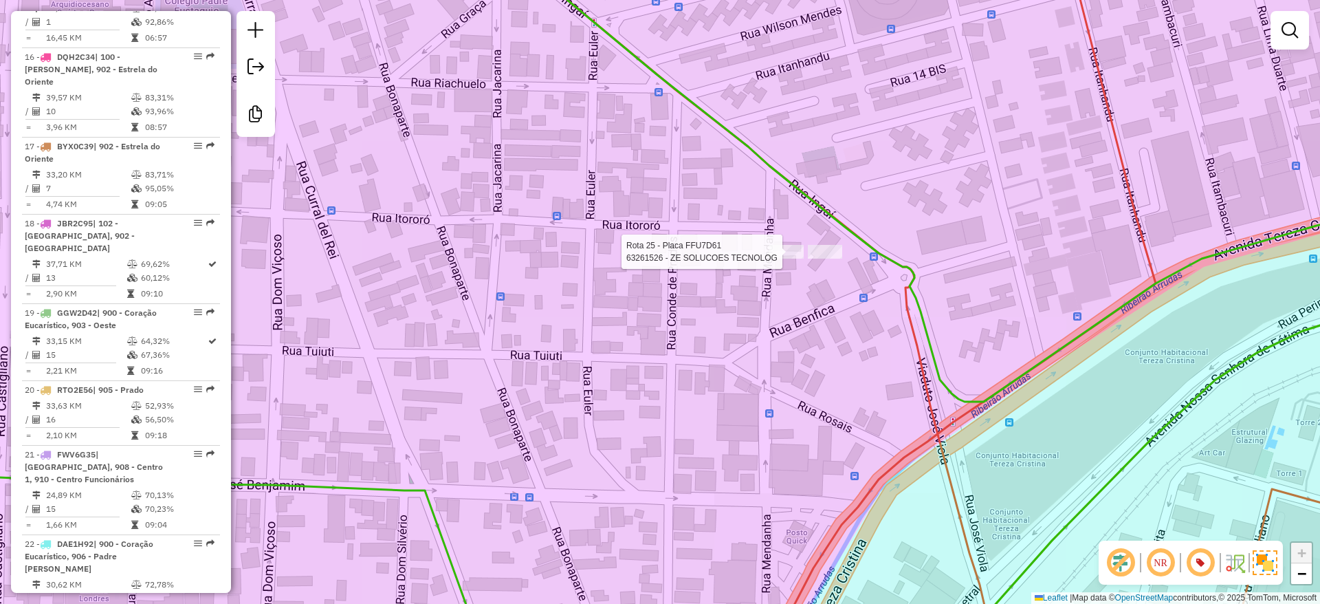
select select "**********"
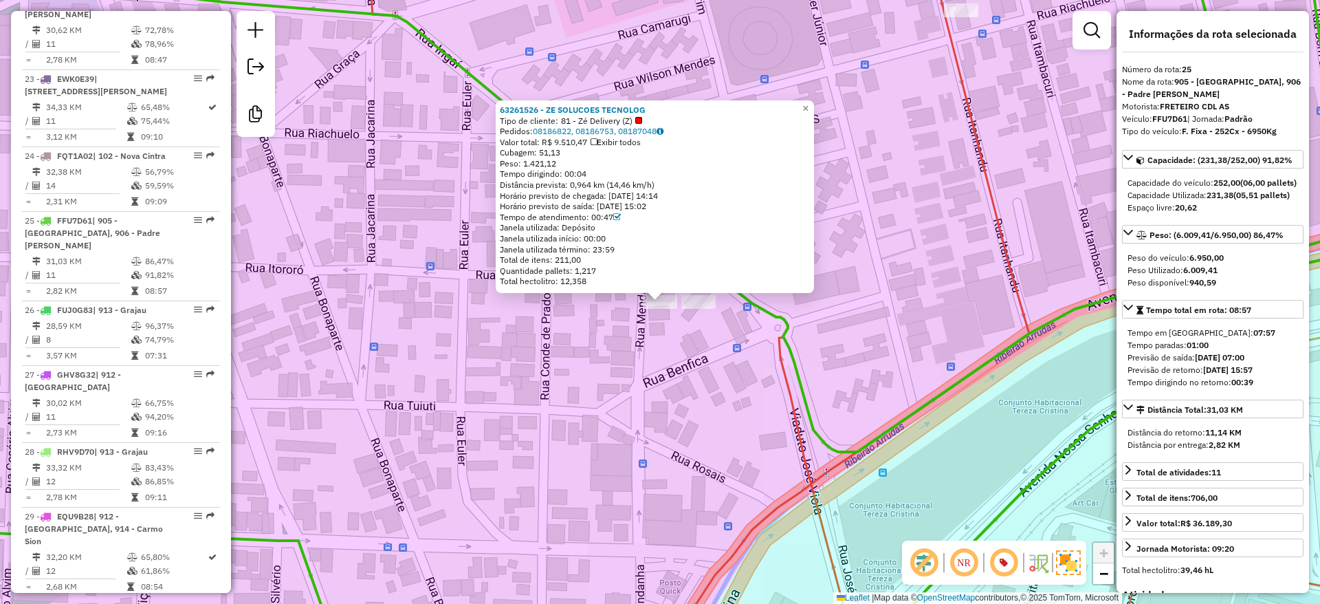
scroll to position [2498, 0]
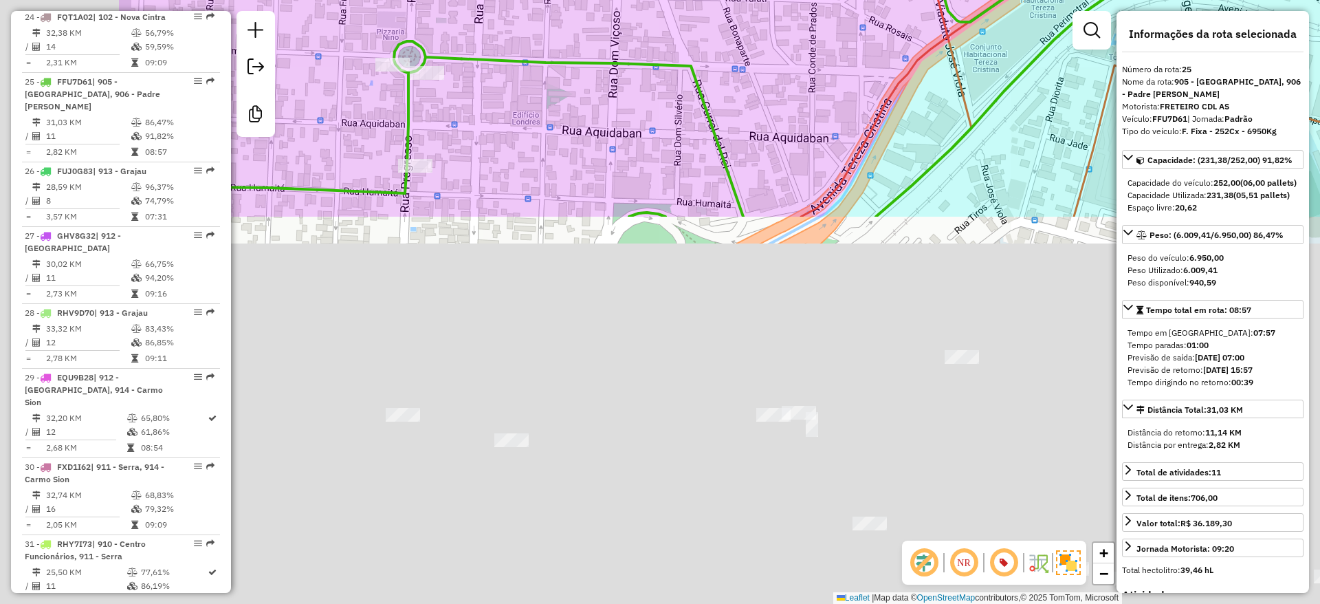
drag, startPoint x: 811, startPoint y: 59, endPoint x: 833, endPoint y: 22, distance: 42.8
click at [826, 30] on div "63261526 - ZE SOLUCOES TECNOLOG Tipo de cliente: 81 - Zé Delivery (Z) Pedidos: …" at bounding box center [660, 302] width 1320 height 604
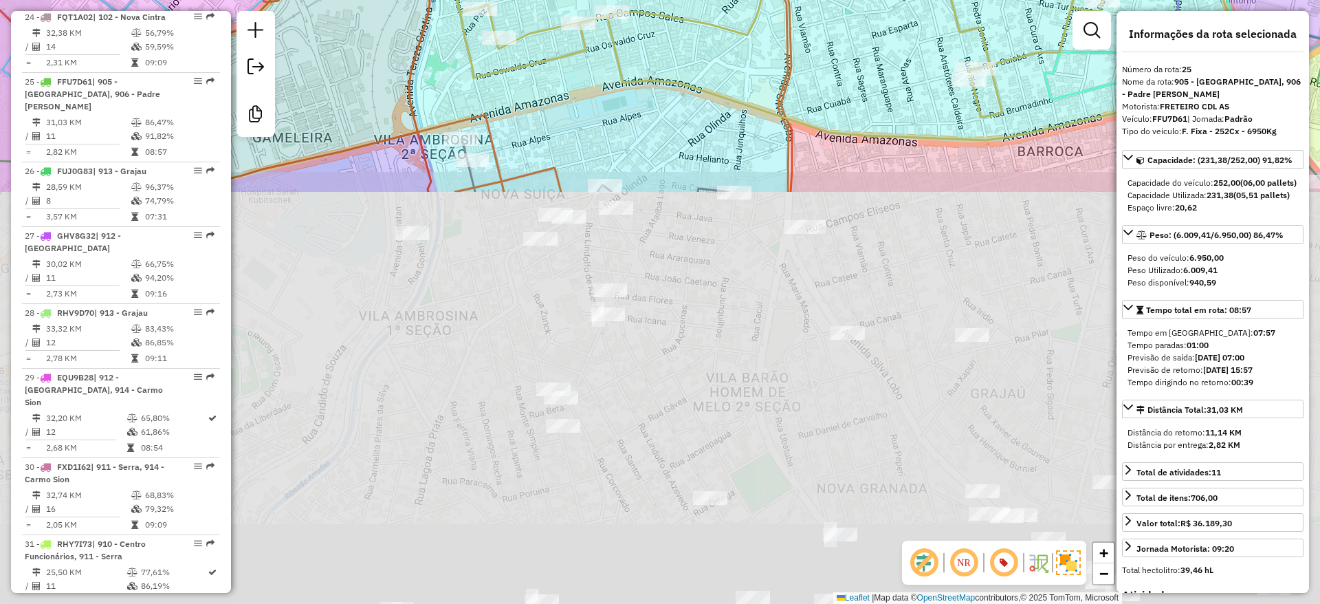
drag, startPoint x: 712, startPoint y: 189, endPoint x: 743, endPoint y: 3, distance: 188.2
click at [743, 3] on div "63261526 - ZE SOLUCOES TECNOLOG Tipo de cliente: 81 - Zé Delivery (Z) Pedidos: …" at bounding box center [660, 302] width 1320 height 604
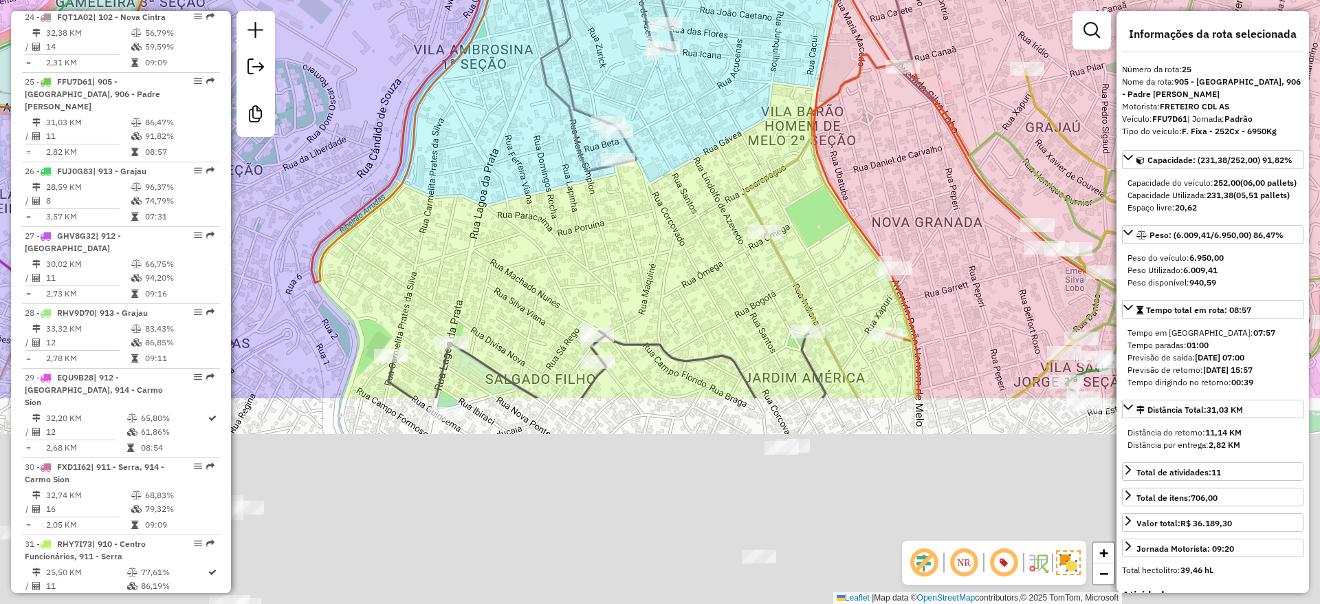
drag, startPoint x: 654, startPoint y: 322, endPoint x: 705, endPoint y: 152, distance: 177.5
click at [726, 68] on div "63261526 - ZE SOLUCOES TECNOLOG Tipo de cliente: 81 - Zé Delivery (Z) Pedidos: …" at bounding box center [660, 302] width 1320 height 604
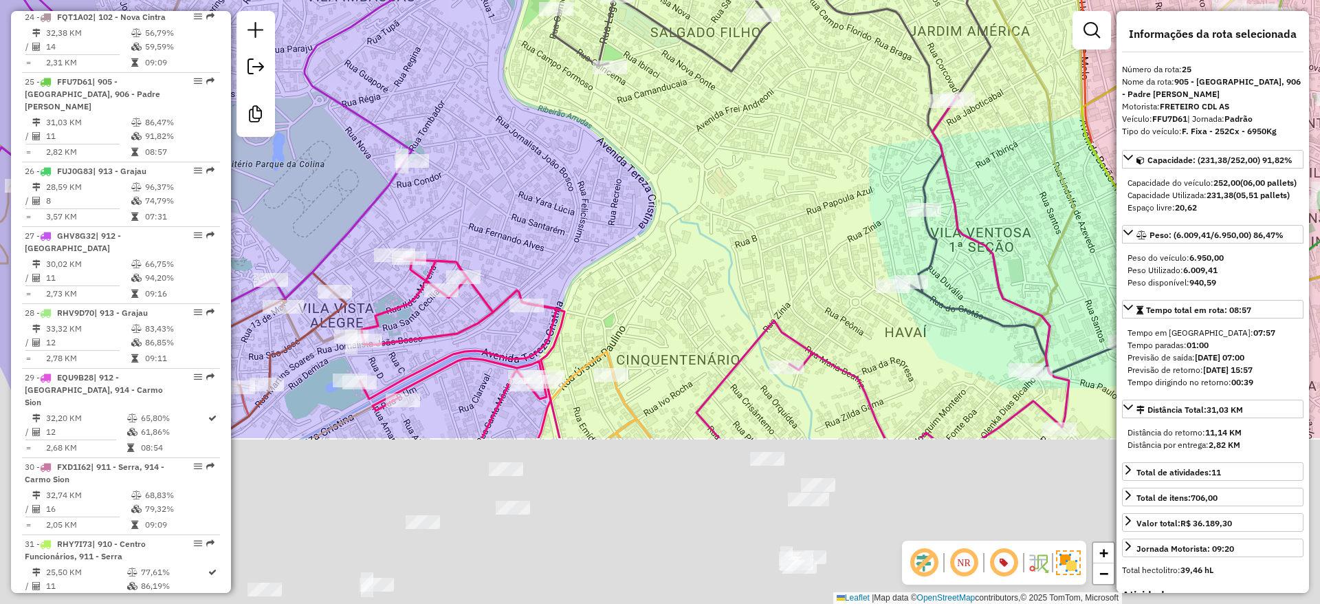
drag, startPoint x: 648, startPoint y: 339, endPoint x: 758, endPoint y: 147, distance: 221.1
click at [758, 147] on div "63261526 - ZE SOLUCOES TECNOLOG Tipo de cliente: 81 - Zé Delivery (Z) Pedidos: …" at bounding box center [660, 302] width 1320 height 604
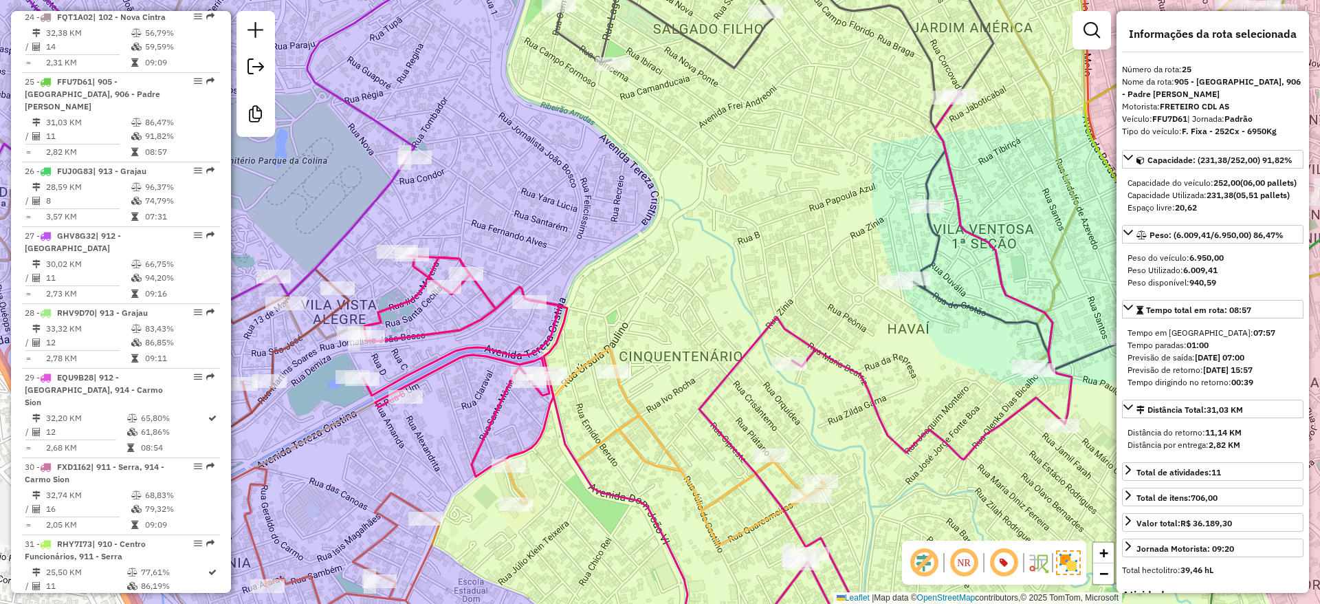
drag, startPoint x: 769, startPoint y: 309, endPoint x: 760, endPoint y: 322, distance: 15.8
click at [760, 322] on div "63261526 - ZE SOLUCOES TECNOLOG Tipo de cliente: 81 - Zé Delivery (Z) Pedidos: …" at bounding box center [660, 302] width 1320 height 604
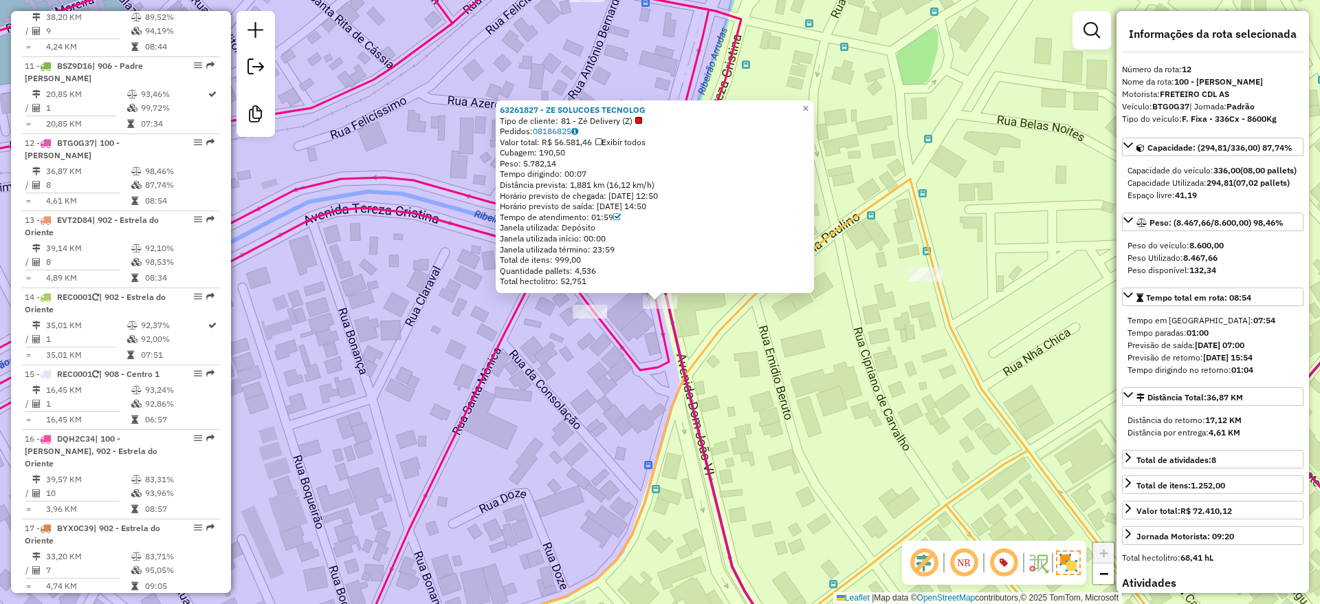
scroll to position [1510, 0]
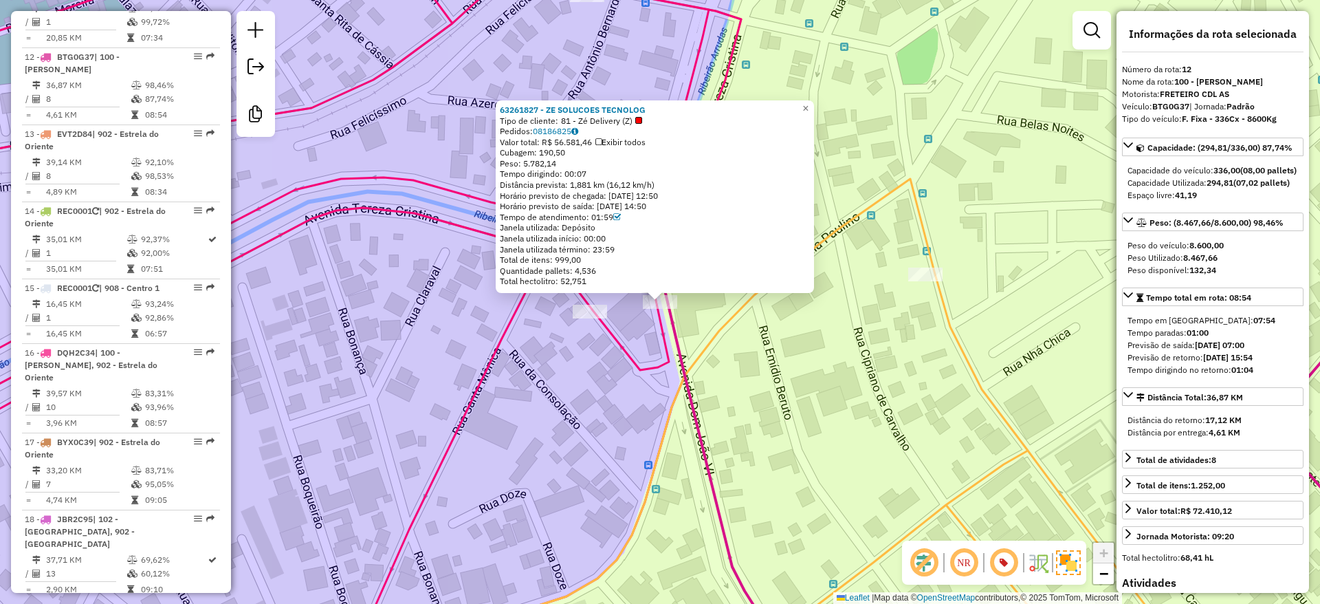
click at [556, 342] on div "Rota 16 - Placa DQH2C34 63201839 - BAR IRMAOS CUNHA LTD 63261827 - ZE SOLUCOES …" at bounding box center [660, 302] width 1320 height 604
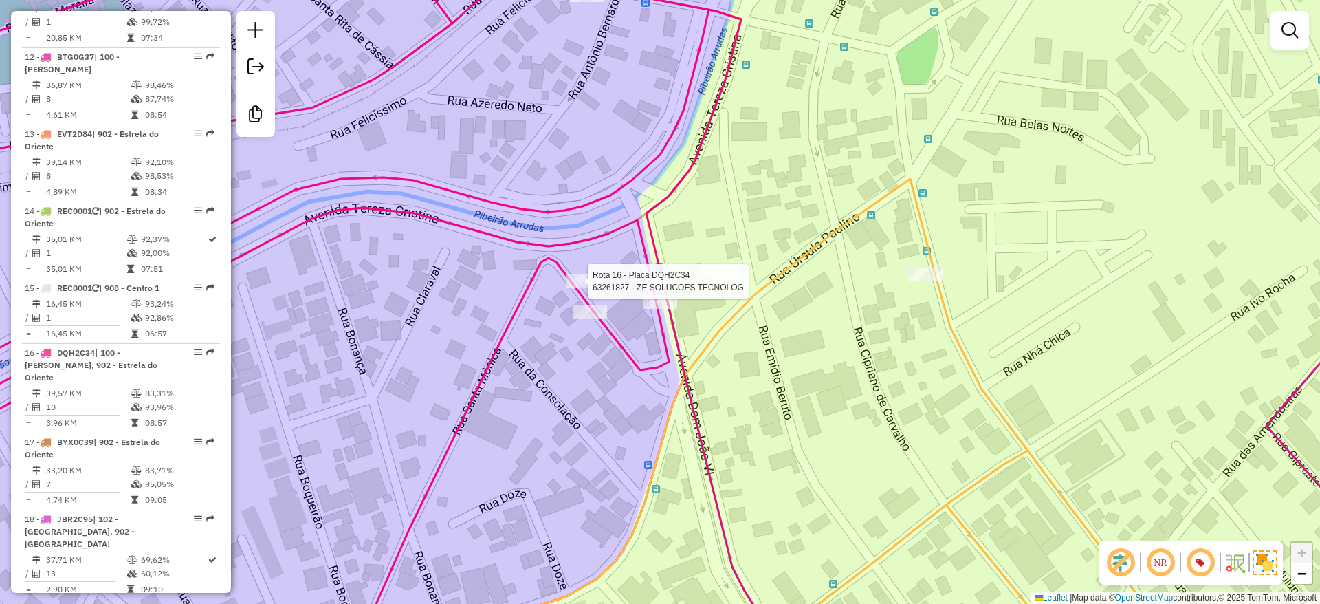
select select "**********"
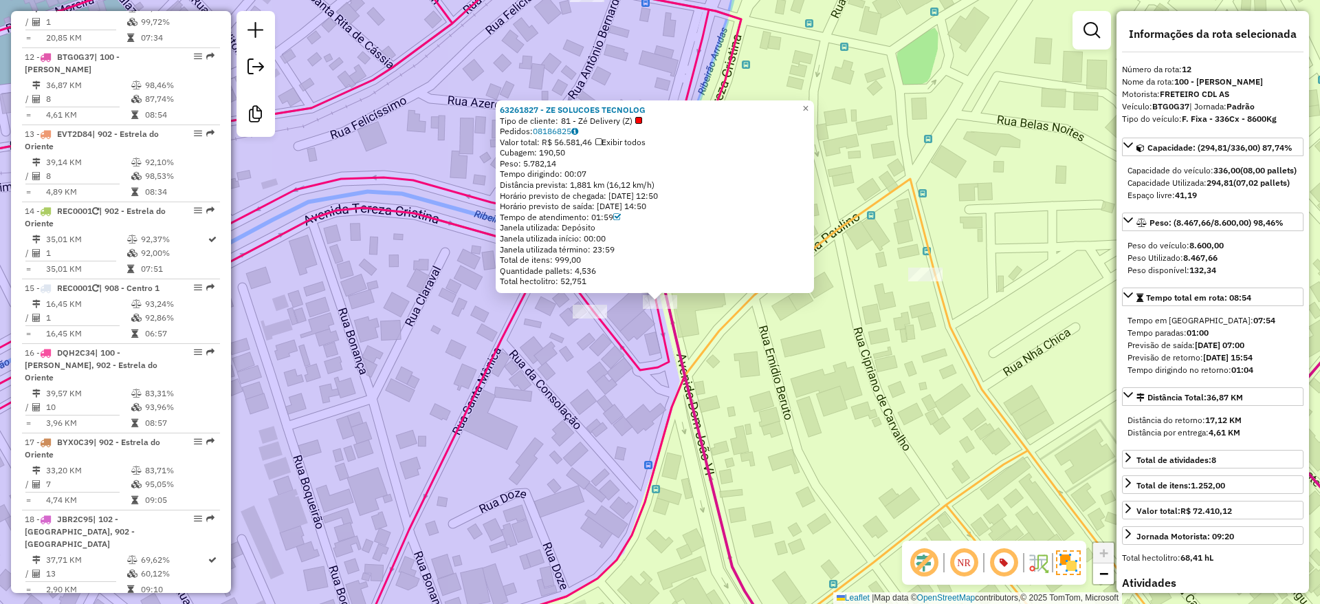
click at [623, 321] on div "63261827 - ZE SOLUCOES TECNOLOG Tipo de cliente: 81 - Zé Delivery (Z) Pedidos: …" at bounding box center [660, 302] width 1320 height 604
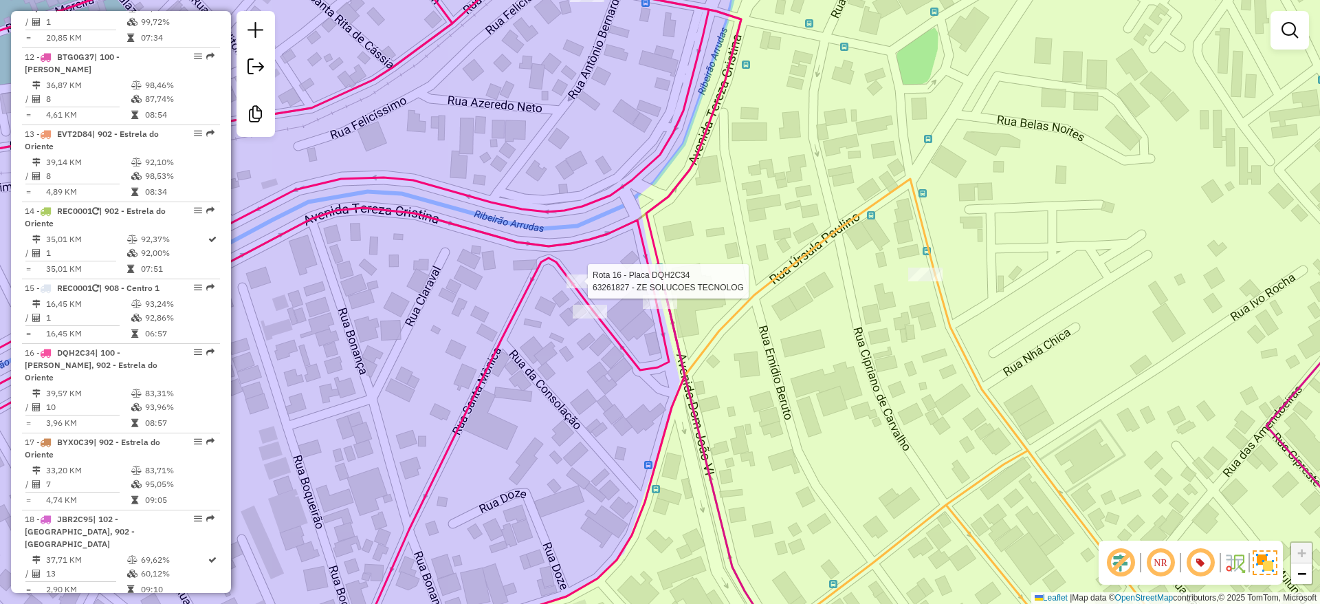
select select "**********"
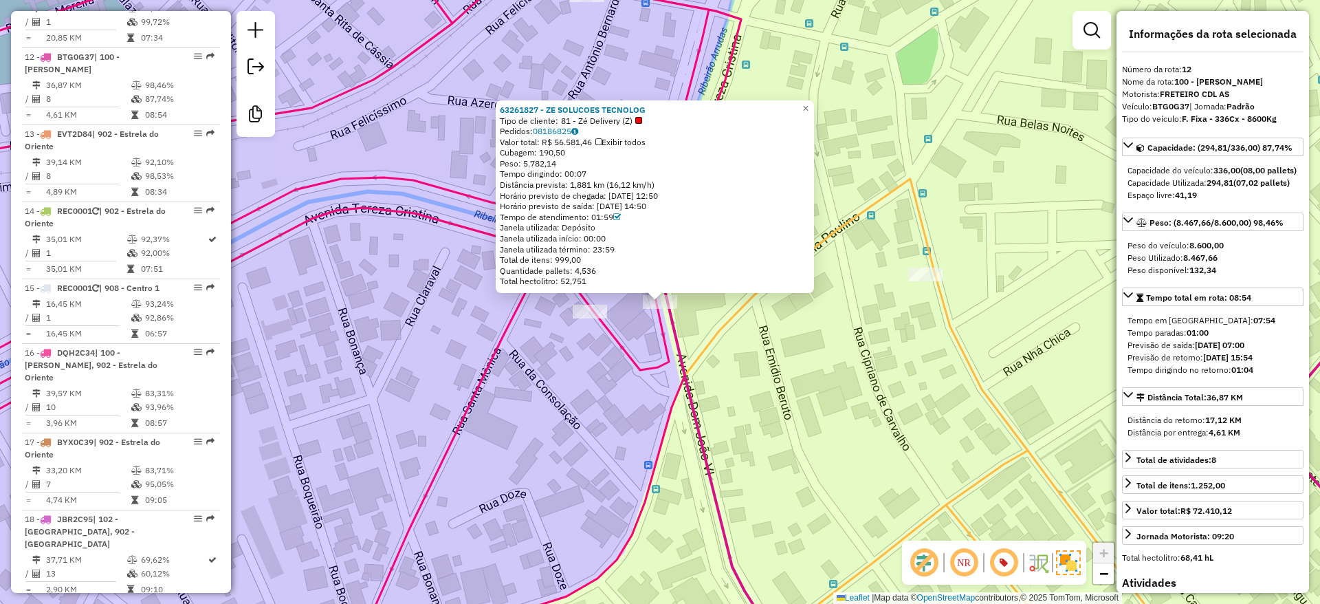
click at [636, 336] on div "63261827 - ZE SOLUCOES TECNOLOG Tipo de cliente: 81 - Zé Delivery (Z) Pedidos: …" at bounding box center [660, 302] width 1320 height 604
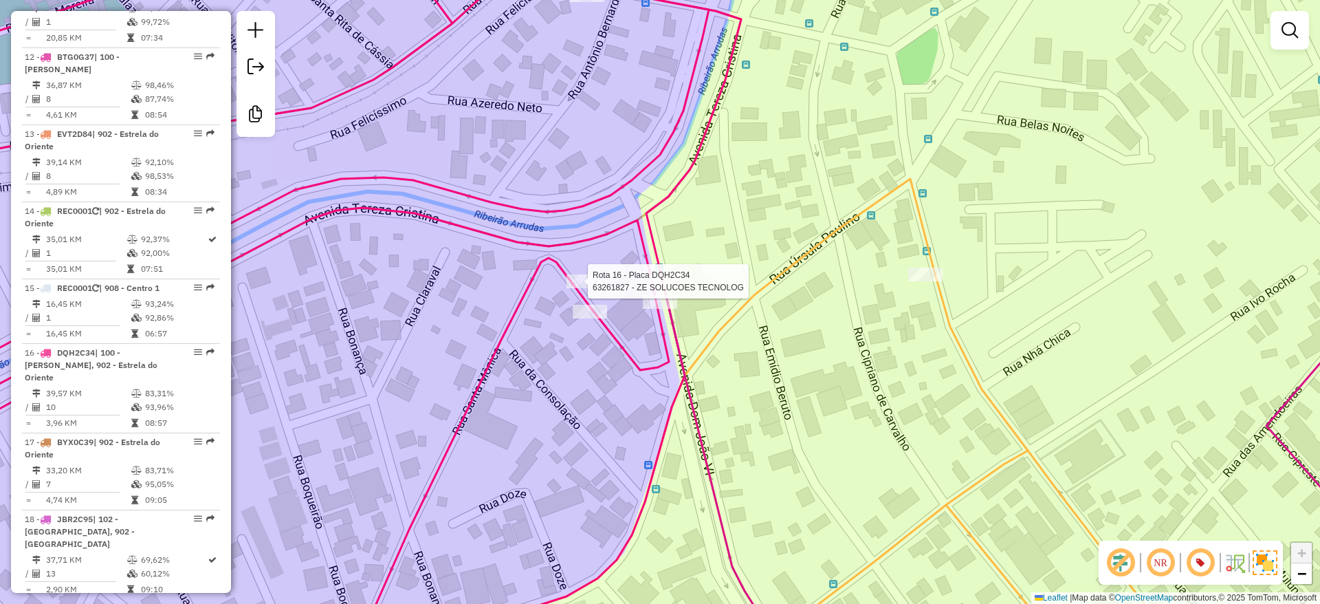
select select "**********"
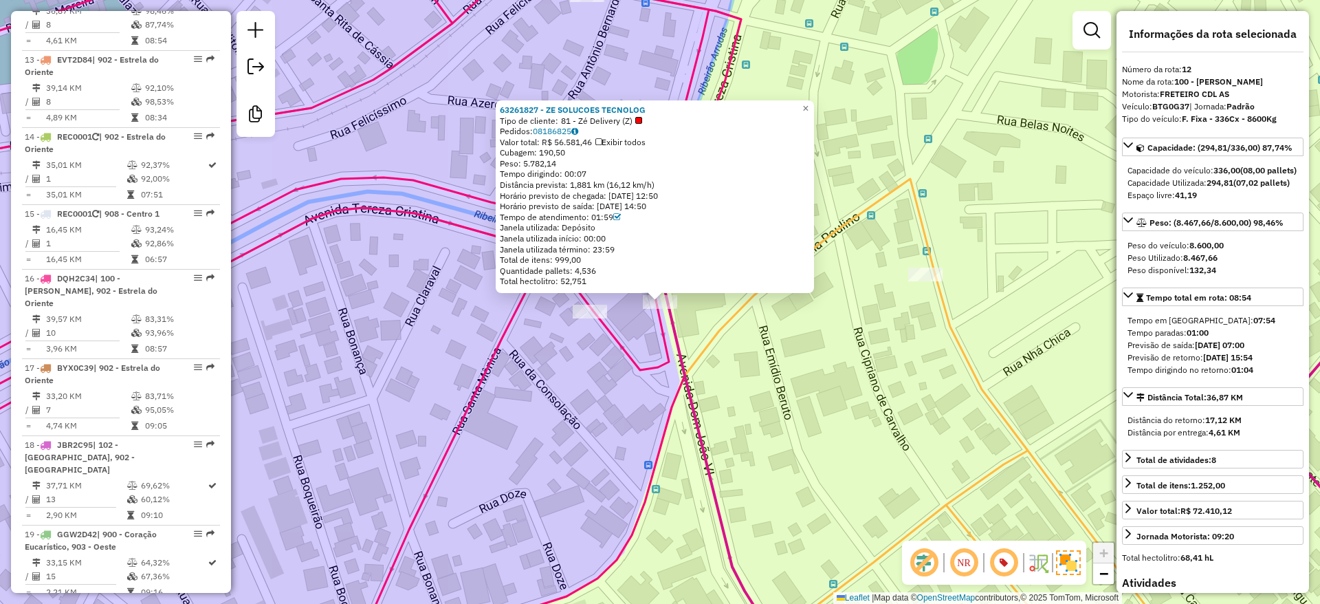
click at [894, 355] on div "63261827 - ZE SOLUCOES TECNOLOG Tipo de cliente: 81 - Zé Delivery (Z) Pedidos: …" at bounding box center [660, 302] width 1320 height 604
